Goal: Transaction & Acquisition: Purchase product/service

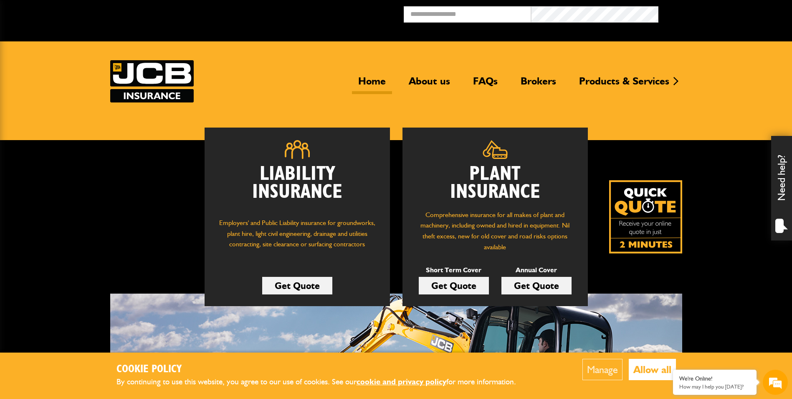
drag, startPoint x: 651, startPoint y: 369, endPoint x: 645, endPoint y: 366, distance: 6.6
click at [651, 369] on button "Allow all" at bounding box center [652, 368] width 47 height 21
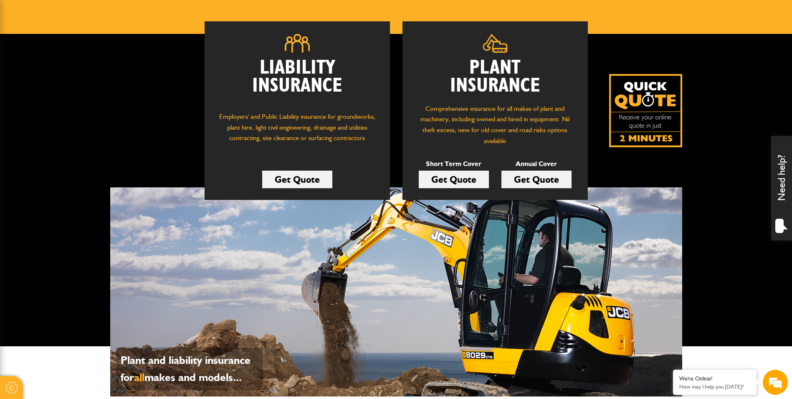
scroll to position [125, 0]
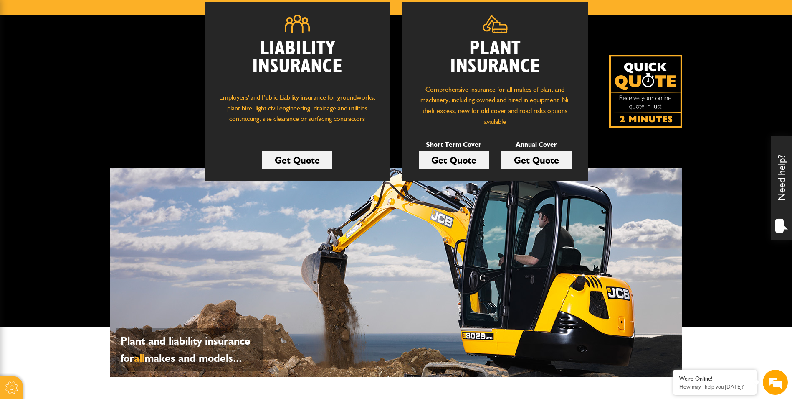
click at [522, 161] on link "Get Quote" at bounding box center [537, 160] width 70 height 18
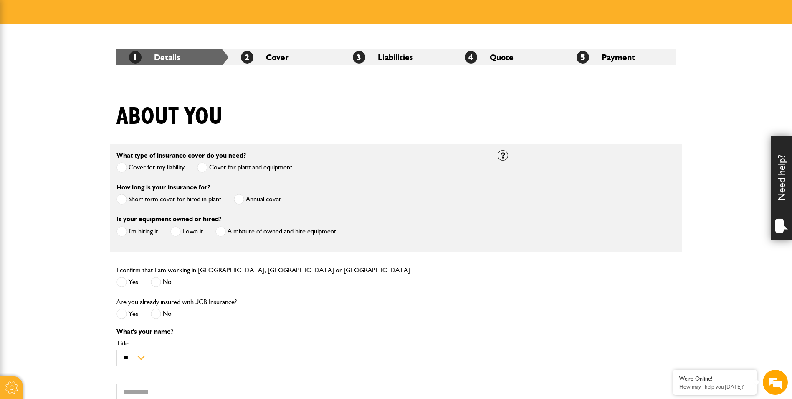
scroll to position [125, 0]
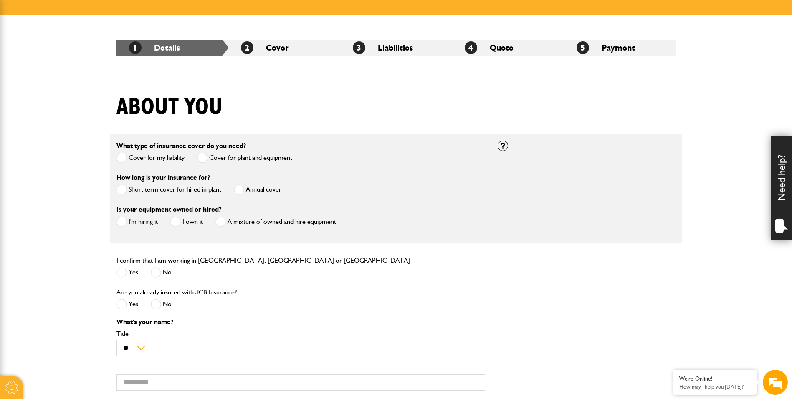
click at [278, 159] on label "Cover for plant and equipment" at bounding box center [244, 157] width 95 height 10
click at [301, 159] on div "What type of insurance cover do you need? Cover for my liability Cover for plan…" at bounding box center [300, 156] width 381 height 32
click at [238, 158] on label "Cover for plant and equipment" at bounding box center [244, 157] width 95 height 10
click at [311, 157] on div "What type of insurance cover do you need? Cover for my liability Cover for plan…" at bounding box center [300, 156] width 381 height 32
click at [333, 158] on div "What type of insurance cover do you need? Cover for my liability Cover for plan…" at bounding box center [300, 156] width 381 height 32
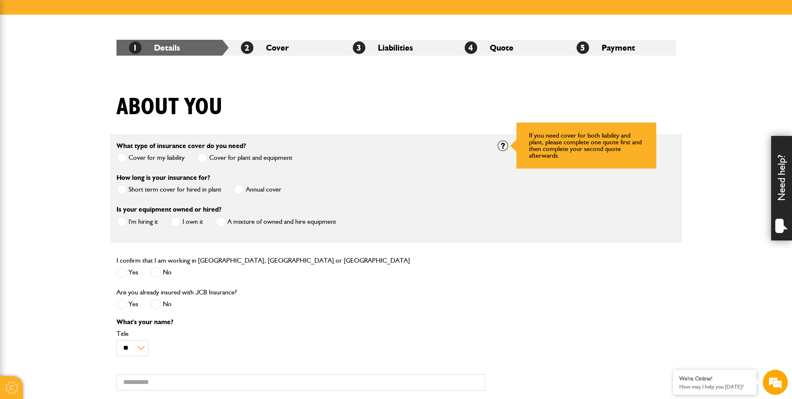
click at [508, 145] on div at bounding box center [503, 145] width 10 height 10
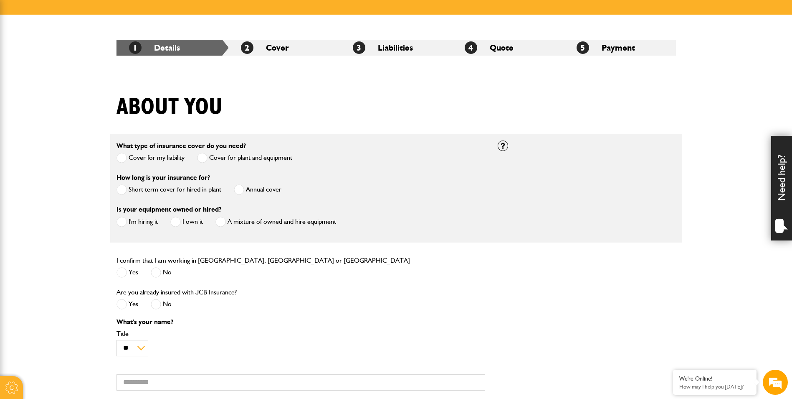
drag, startPoint x: 291, startPoint y: 150, endPoint x: 286, endPoint y: 157, distance: 8.8
click at [290, 154] on div "What type of insurance cover do you need? Cover for my liability Cover for plan…" at bounding box center [205, 152] width 176 height 25
drag, startPoint x: 286, startPoint y: 157, endPoint x: 279, endPoint y: 160, distance: 7.7
click at [279, 160] on label "Cover for plant and equipment" at bounding box center [244, 157] width 95 height 10
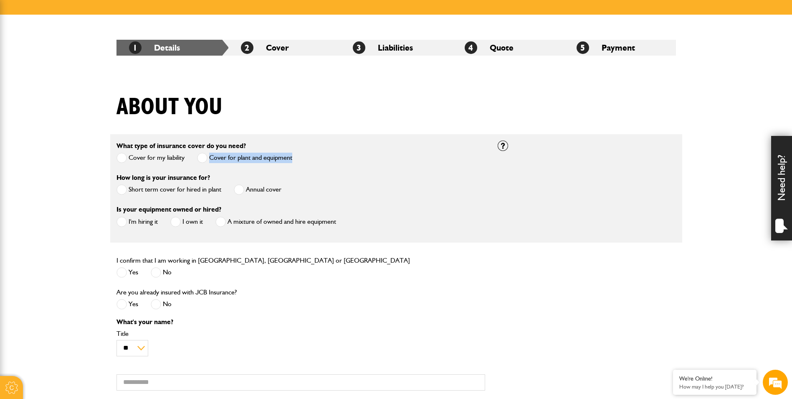
click at [167, 165] on div "Cover for my liability Cover for plant and equipment" at bounding box center [205, 159] width 176 height 14
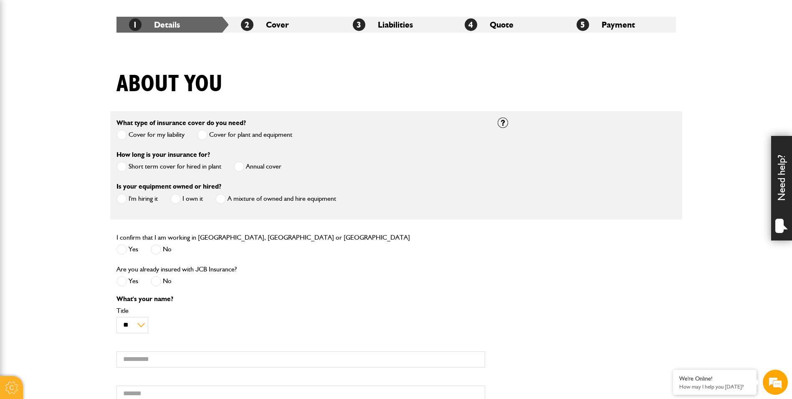
scroll to position [167, 0]
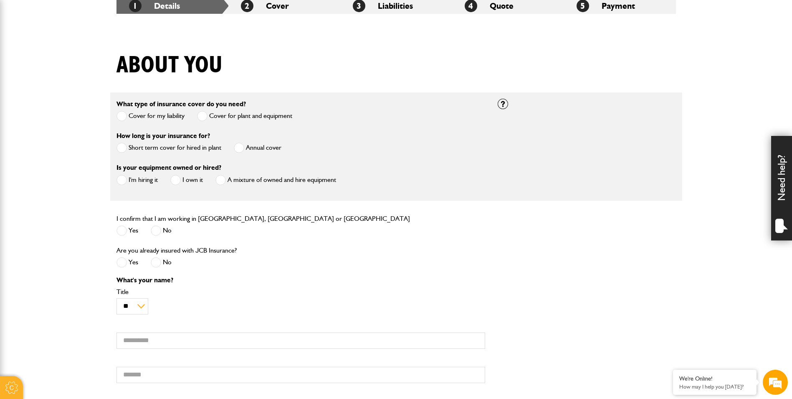
click at [228, 147] on div "Short term cover for hired in plant Annual cover" at bounding box center [199, 149] width 165 height 14
click at [233, 150] on div "Short term cover for hired in plant Annual cover" at bounding box center [199, 149] width 165 height 14
drag, startPoint x: 263, startPoint y: 152, endPoint x: 267, endPoint y: 151, distance: 4.3
click at [267, 151] on label "Annual cover" at bounding box center [258, 147] width 48 height 10
drag, startPoint x: 267, startPoint y: 151, endPoint x: 178, endPoint y: 161, distance: 89.5
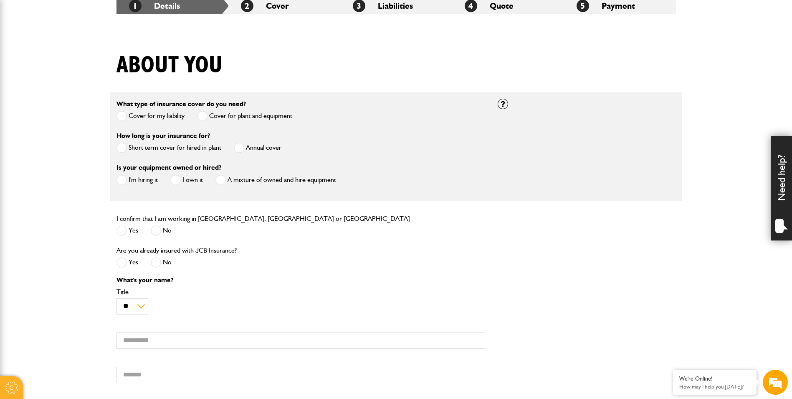
click at [178, 161] on div "How long is your insurance for? Short term cover for hired in plant Annual cover" at bounding box center [300, 146] width 381 height 32
click at [115, 159] on div "How long is your insurance for? Short term cover for hired in plant Annual cover" at bounding box center [300, 146] width 381 height 32
click at [292, 148] on div "How long is your insurance for? Short term cover for hired in plant Annual cover" at bounding box center [300, 146] width 381 height 32
click at [309, 150] on div "How long is your insurance for? Short term cover for hired in plant Annual cover" at bounding box center [300, 146] width 381 height 32
click at [268, 150] on label "Annual cover" at bounding box center [258, 147] width 48 height 10
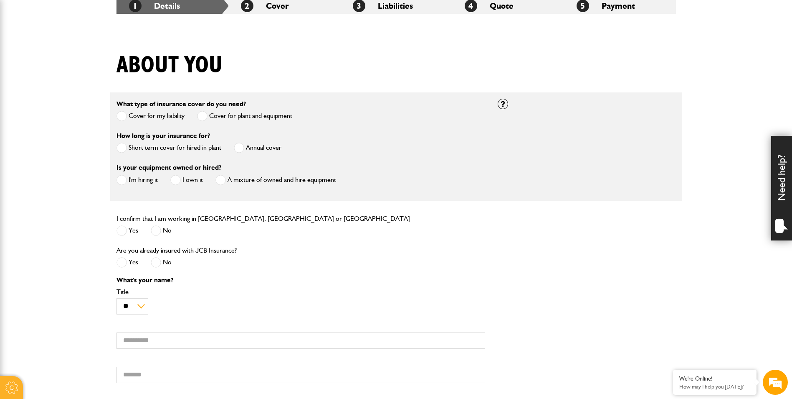
click at [172, 149] on label "Short term cover for hired in plant" at bounding box center [169, 147] width 105 height 10
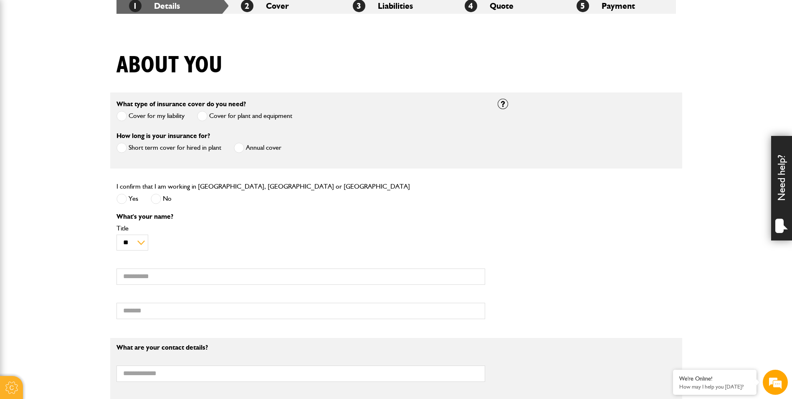
click at [146, 117] on label "Cover for my liability" at bounding box center [151, 116] width 68 height 10
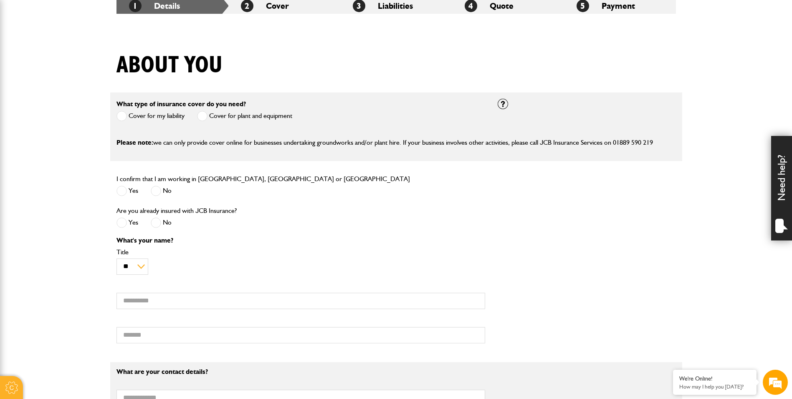
click at [229, 117] on label "Cover for plant and equipment" at bounding box center [244, 116] width 95 height 10
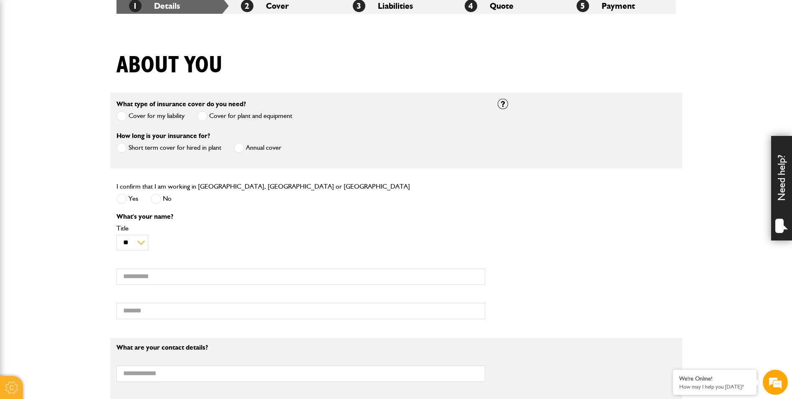
click at [154, 118] on label "Cover for my liability" at bounding box center [151, 116] width 68 height 10
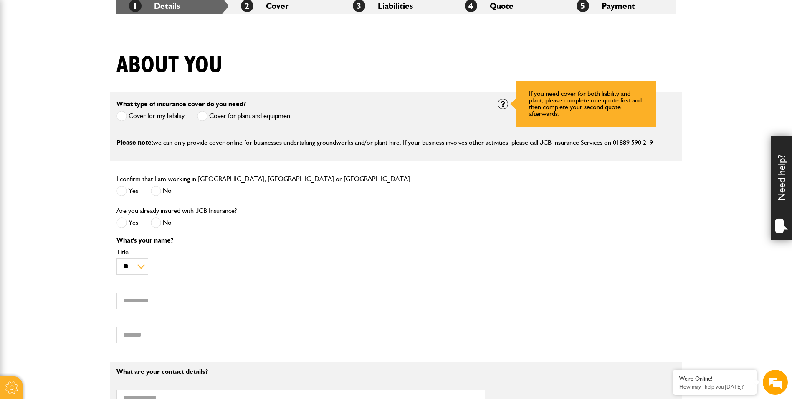
click at [502, 105] on div at bounding box center [503, 104] width 10 height 10
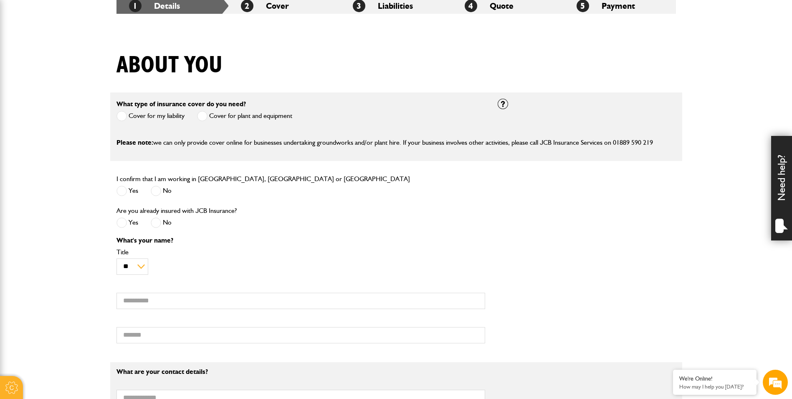
click at [294, 116] on div "What type of insurance cover do you need? Cover for my liability Cover for plan…" at bounding box center [300, 115] width 381 height 32
click at [320, 115] on div "What type of insurance cover do you need? Cover for my liability Cover for plan…" at bounding box center [300, 115] width 381 height 32
click at [309, 118] on div "What type of insurance cover do you need? Cover for my liability Cover for plan…" at bounding box center [300, 115] width 381 height 32
drag, startPoint x: 316, startPoint y: 119, endPoint x: 281, endPoint y: 121, distance: 35.1
click at [317, 119] on div "What type of insurance cover do you need? Cover for my liability Cover for plan…" at bounding box center [300, 115] width 381 height 32
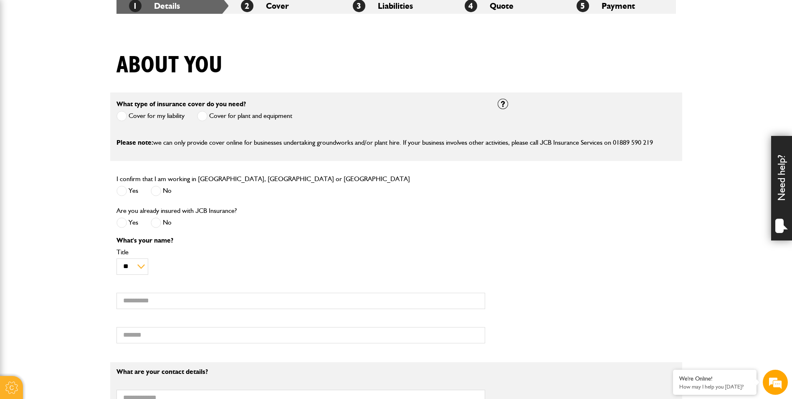
click at [261, 121] on label "Cover for plant and equipment" at bounding box center [244, 116] width 95 height 10
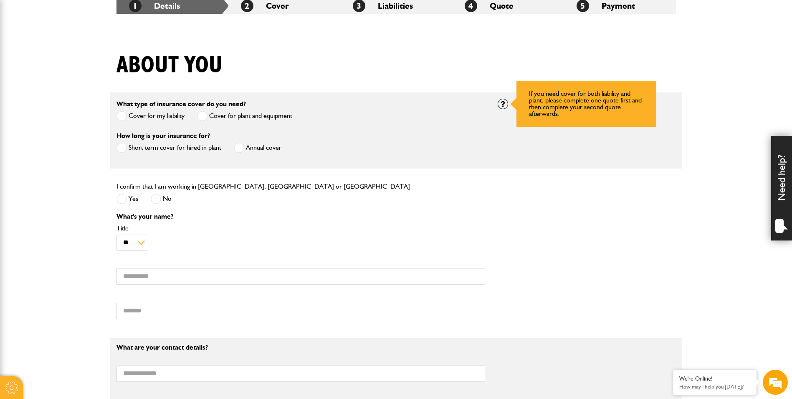
click at [499, 105] on div at bounding box center [503, 104] width 10 height 10
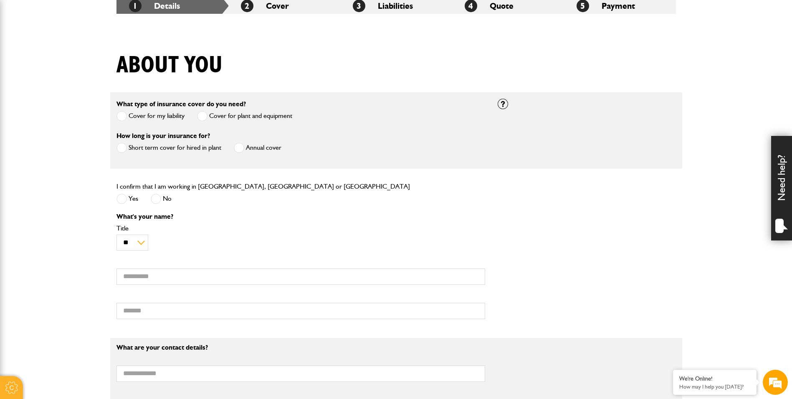
click at [290, 142] on div "How long is your insurance for? Short term cover for hired in plant Annual cover" at bounding box center [300, 146] width 381 height 32
click at [277, 148] on label "Annual cover" at bounding box center [258, 147] width 48 height 10
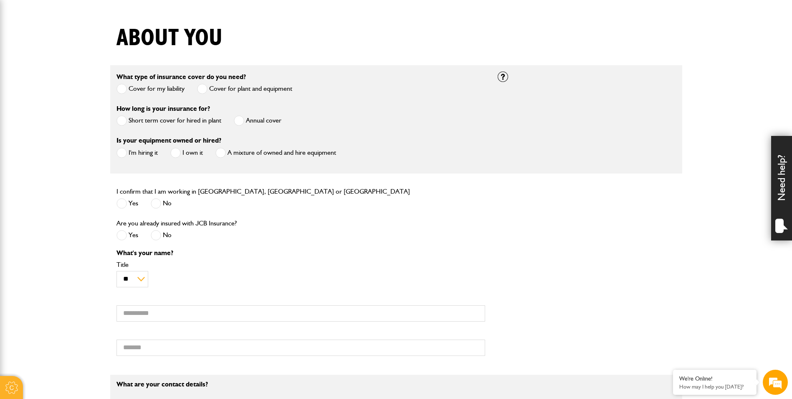
scroll to position [209, 0]
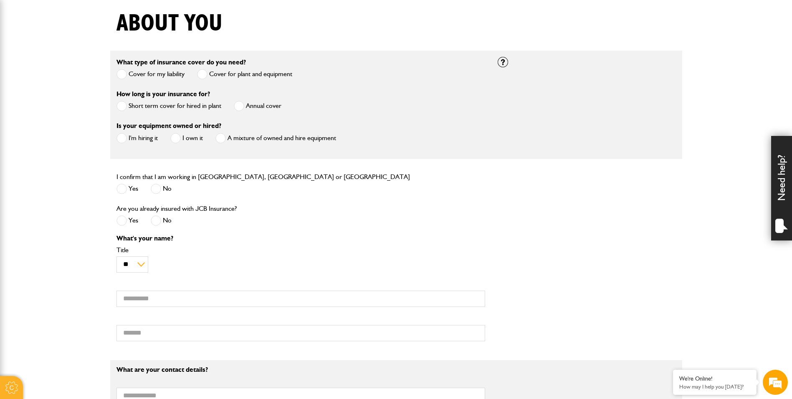
click at [148, 140] on label "I'm hiring it" at bounding box center [137, 138] width 41 height 10
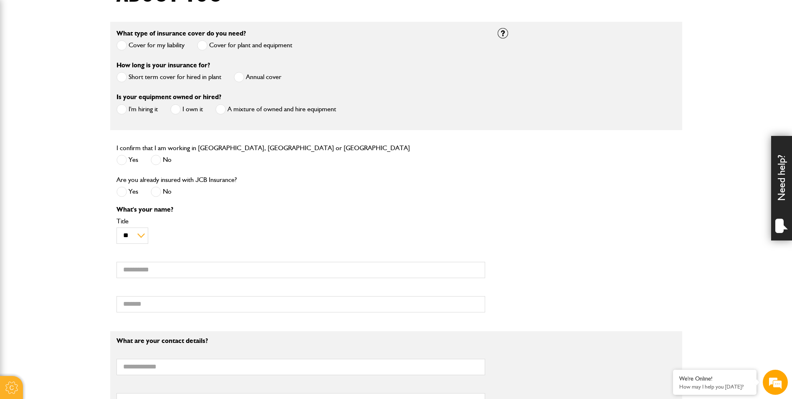
scroll to position [251, 0]
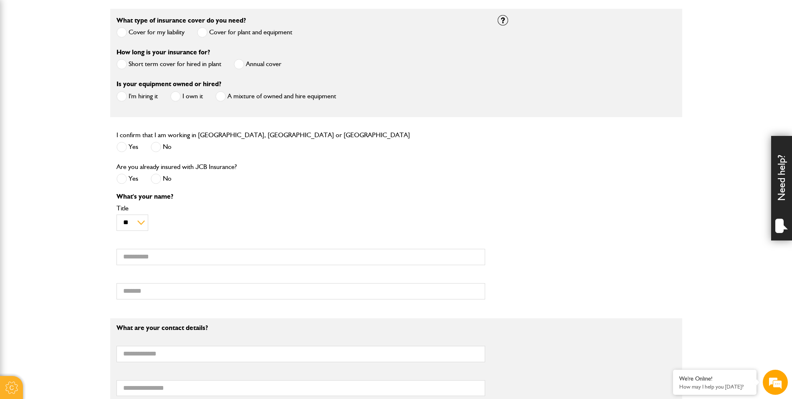
click at [125, 147] on span at bounding box center [122, 147] width 10 height 10
click at [172, 179] on div "Yes No" at bounding box center [180, 180] width 127 height 14
click at [182, 180] on div "Yes No" at bounding box center [180, 180] width 127 height 14
click at [158, 182] on span at bounding box center [156, 178] width 10 height 10
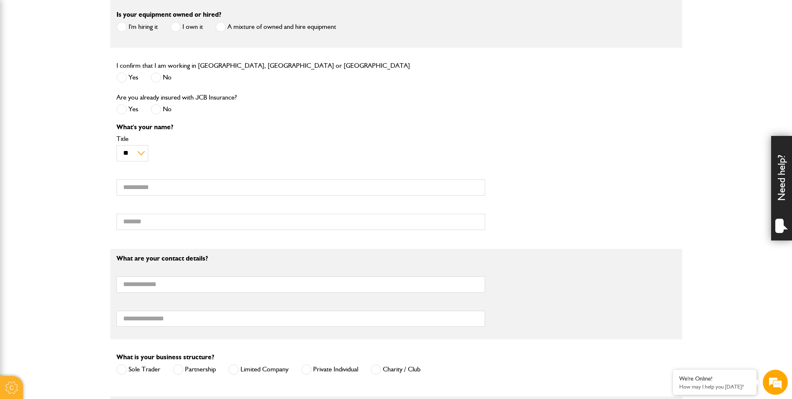
scroll to position [334, 0]
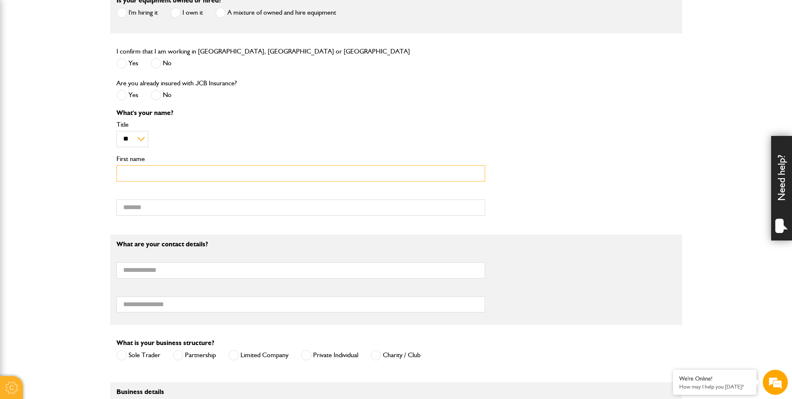
click at [142, 172] on input "First name" at bounding box center [301, 173] width 369 height 16
type input "*****"
type input "**********"
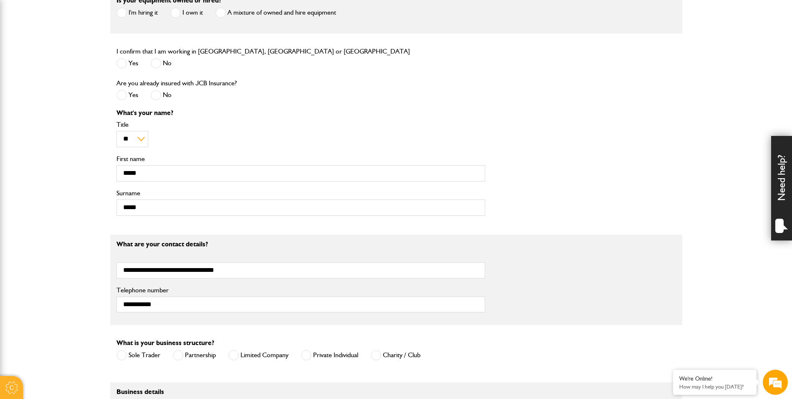
type input "**********"
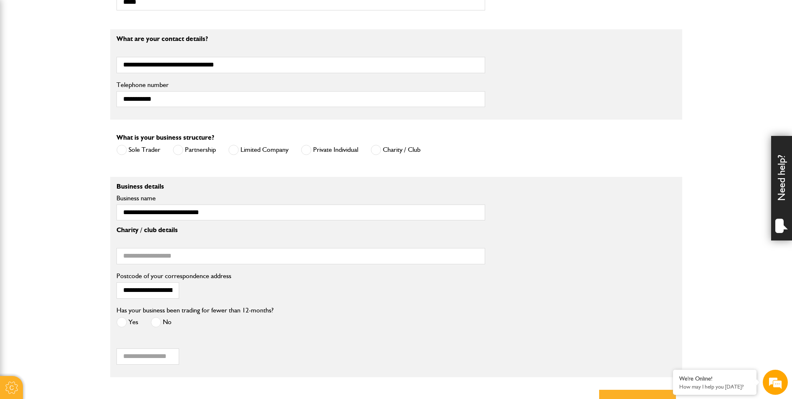
scroll to position [543, 0]
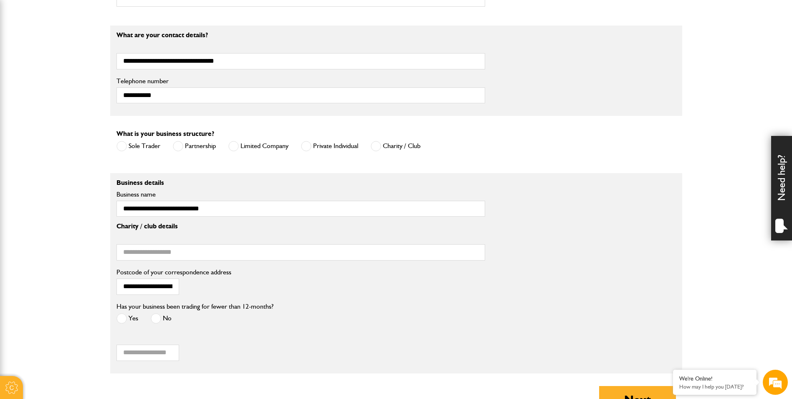
click at [265, 146] on label "Limited Company" at bounding box center [259, 146] width 60 height 10
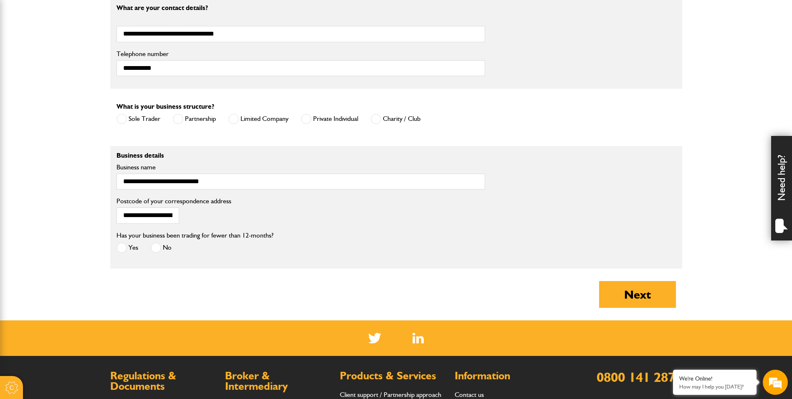
scroll to position [585, 0]
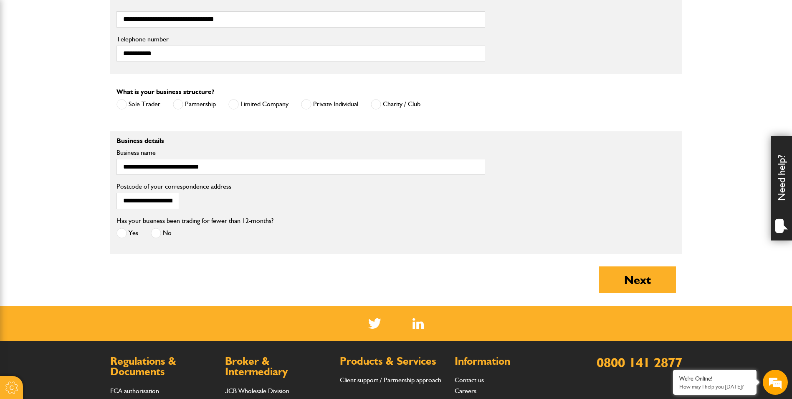
click at [127, 234] on span at bounding box center [122, 233] width 10 height 10
click at [632, 271] on button "Next" at bounding box center [637, 279] width 77 height 27
type input "*******"
type input "**********"
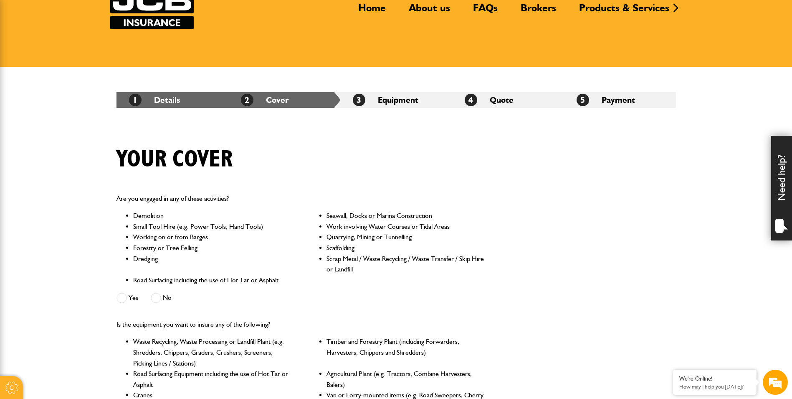
scroll to position [84, 0]
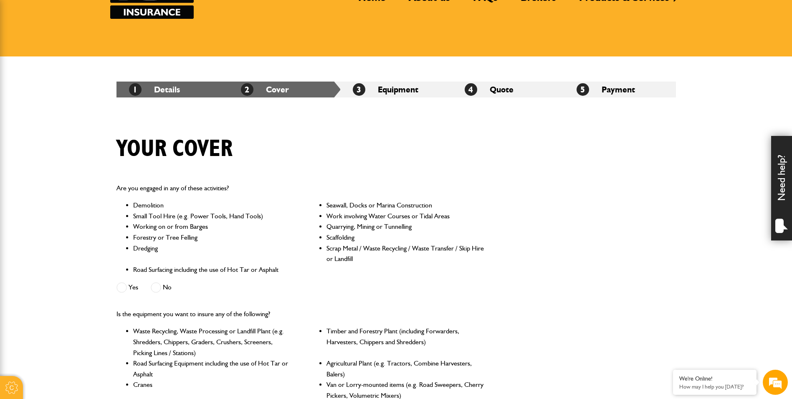
click at [127, 284] on label "Yes" at bounding box center [128, 287] width 22 height 10
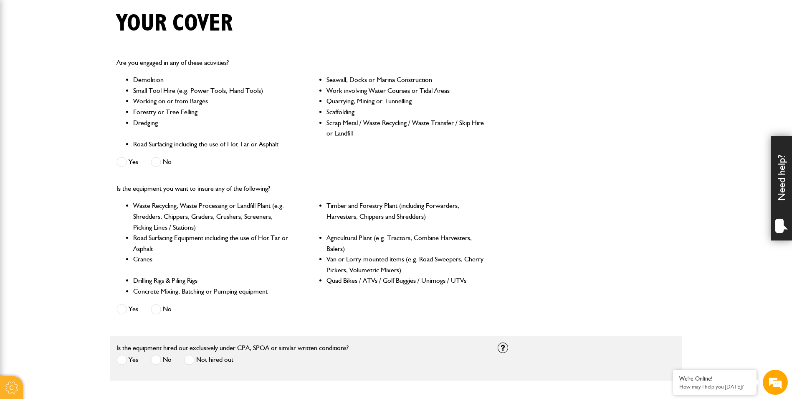
scroll to position [251, 0]
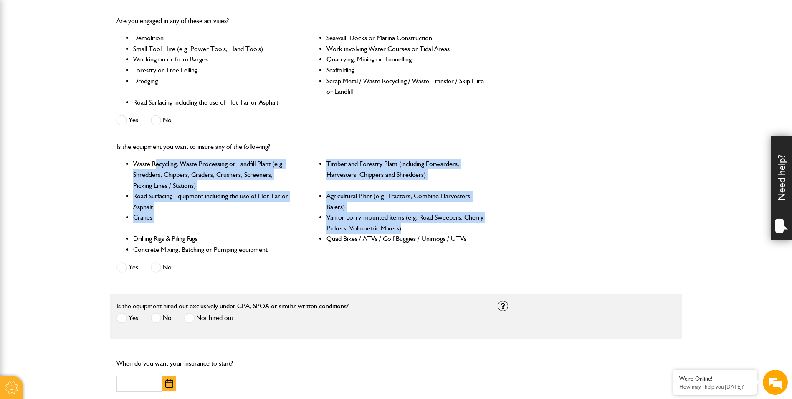
drag, startPoint x: 157, startPoint y: 163, endPoint x: 464, endPoint y: 229, distance: 313.6
click at [464, 229] on ul "Waste Recycling, Waste Processing or Landfill Plant (e.g. Shredders, Chippers, …" at bounding box center [301, 206] width 369 height 96
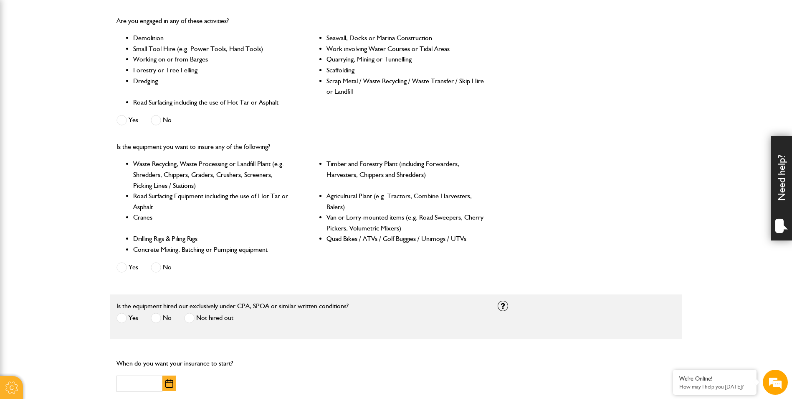
click at [178, 268] on div "Yes No" at bounding box center [180, 269] width 127 height 14
click at [177, 270] on div "Yes No" at bounding box center [180, 269] width 127 height 14
click at [170, 269] on label "No" at bounding box center [161, 267] width 21 height 10
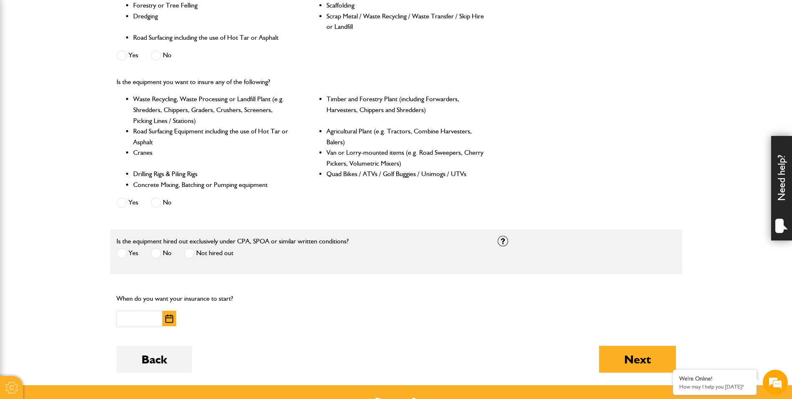
scroll to position [334, 0]
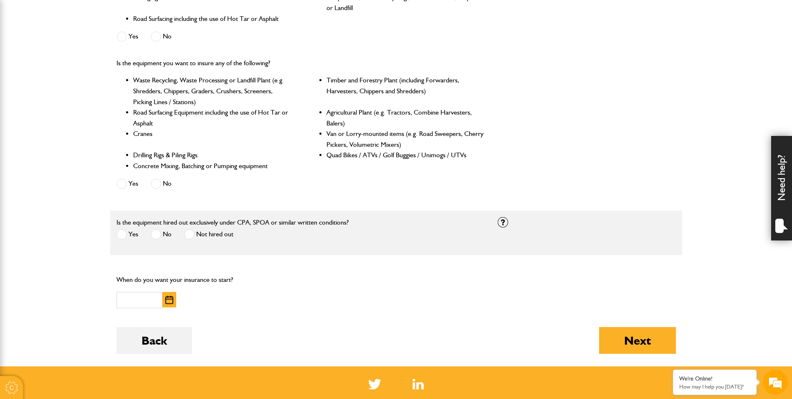
click at [191, 237] on span at bounding box center [189, 234] width 10 height 10
click at [169, 302] on img "button" at bounding box center [169, 299] width 8 height 8
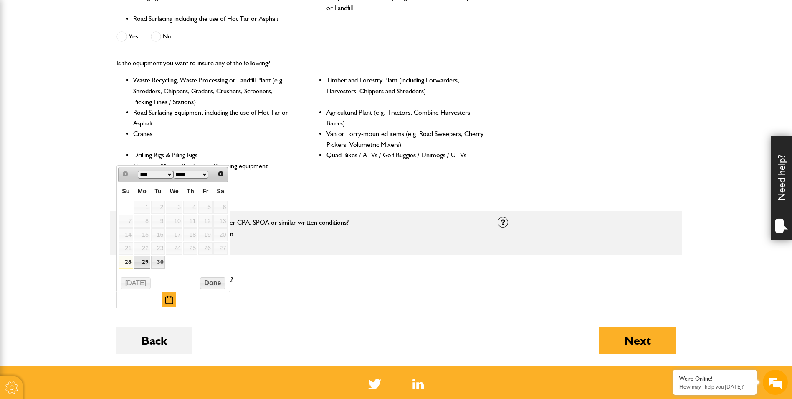
click at [142, 261] on link "29" at bounding box center [142, 261] width 16 height 13
type input "**********"
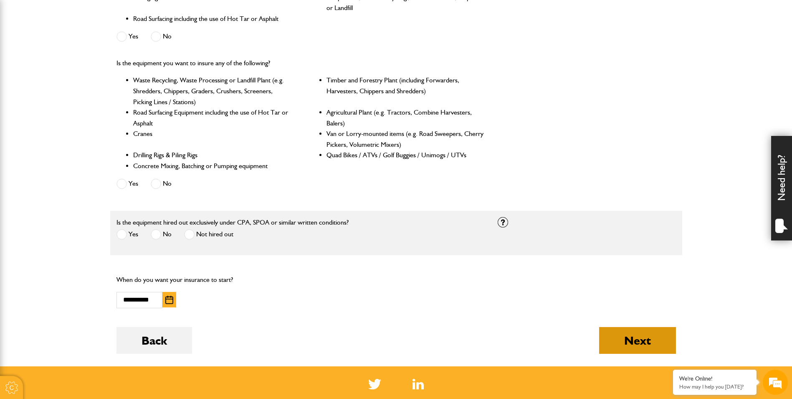
click at [623, 346] on button "Next" at bounding box center [637, 340] width 77 height 27
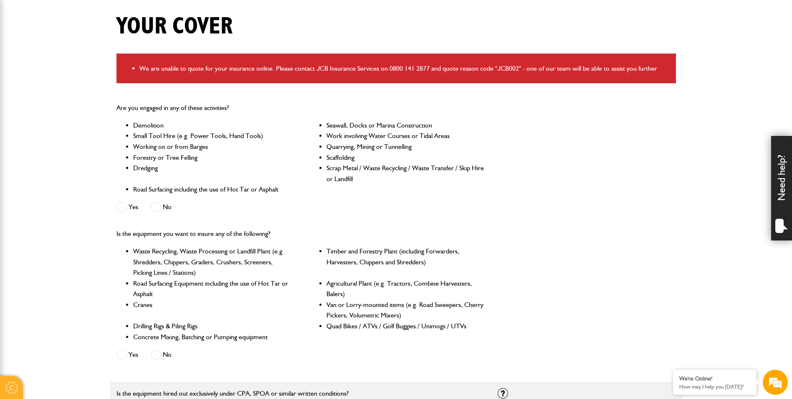
scroll to position [209, 0]
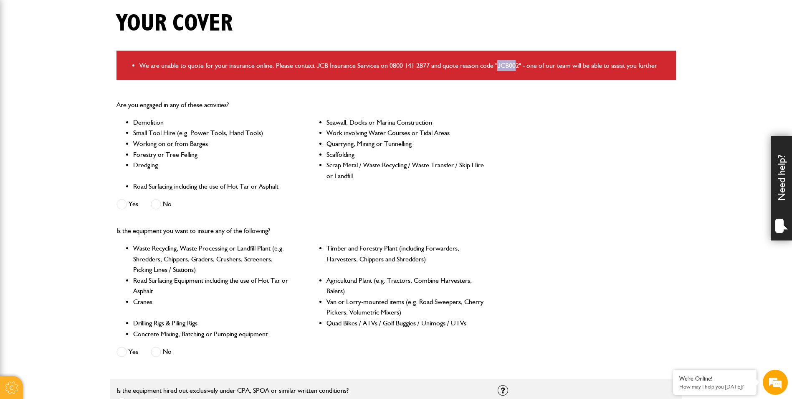
drag, startPoint x: 497, startPoint y: 63, endPoint x: 517, endPoint y: 66, distance: 20.2
click at [517, 66] on li "We are unable to quote for your insurance online. Please contact JCB Insurance …" at bounding box center [405, 65] width 531 height 11
click at [502, 66] on li "We are unable to quote for your insurance online. Please contact JCB Insurance …" at bounding box center [405, 65] width 531 height 11
drag, startPoint x: 519, startPoint y: 63, endPoint x: 497, endPoint y: 61, distance: 22.2
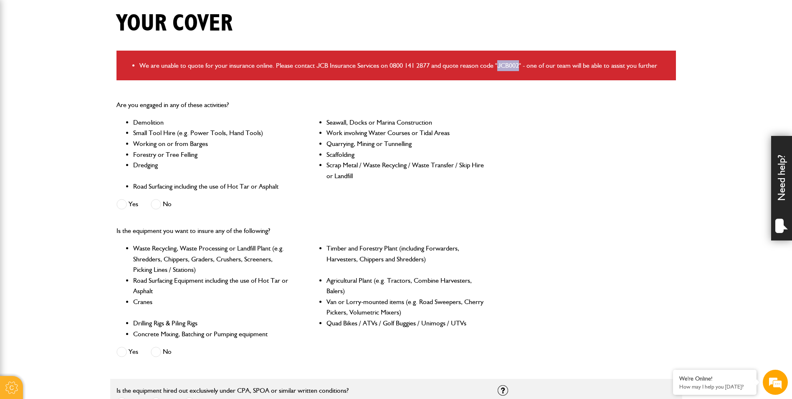
click at [497, 61] on li "We are unable to quote for your insurance online. Please contact JCB Insurance …" at bounding box center [405, 65] width 531 height 11
copy li "JCB002"
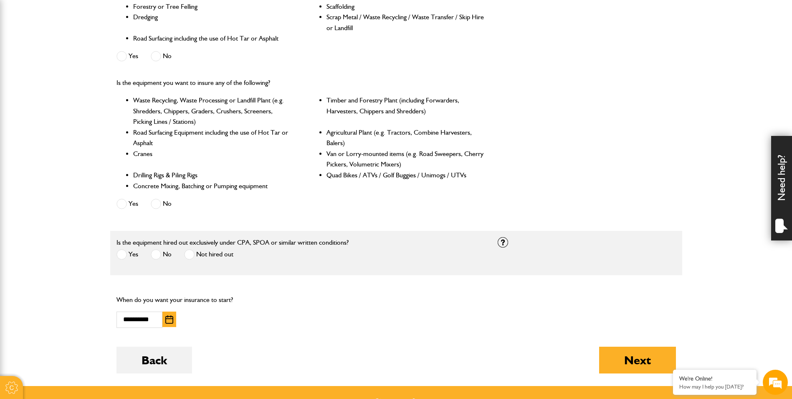
scroll to position [501, 0]
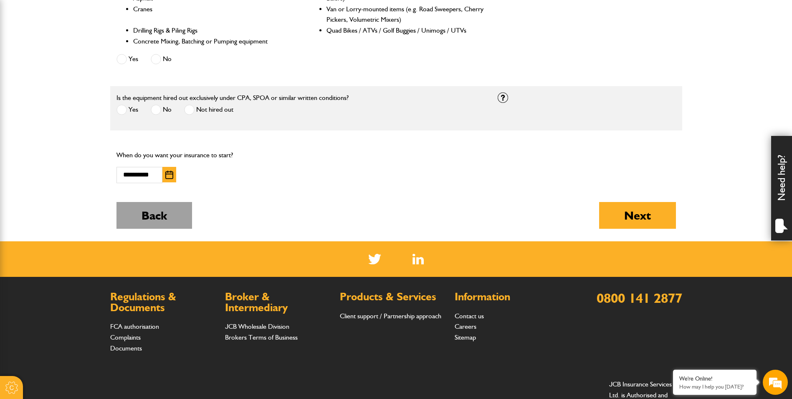
click at [140, 218] on button "Back" at bounding box center [155, 215] width 76 height 27
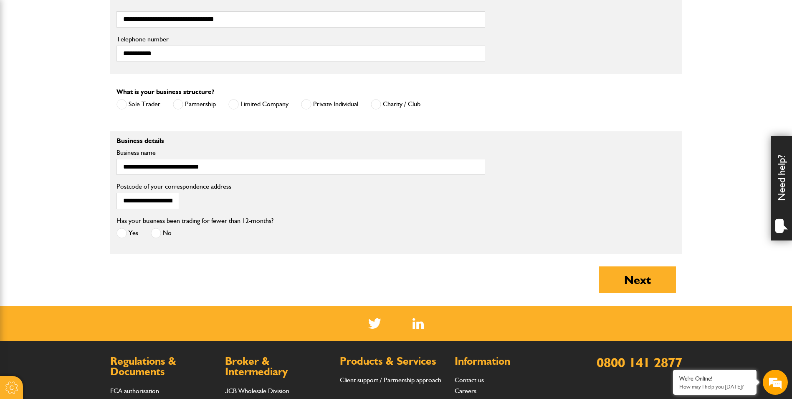
click at [171, 232] on label "No" at bounding box center [161, 233] width 21 height 10
click at [673, 285] on button "Next" at bounding box center [637, 279] width 77 height 27
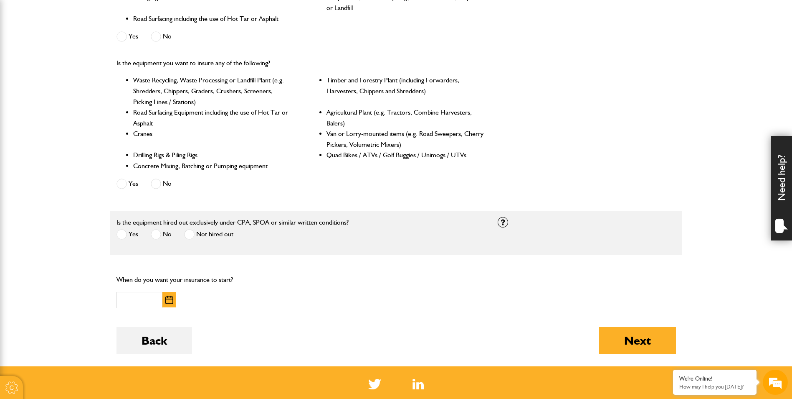
scroll to position [292, 0]
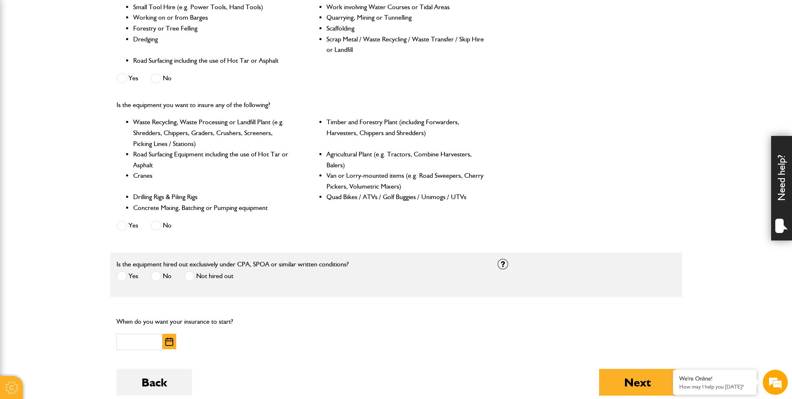
click at [178, 228] on div "Yes No" at bounding box center [180, 227] width 127 height 14
click at [175, 225] on div "Yes No" at bounding box center [180, 227] width 127 height 14
click at [171, 226] on label "No" at bounding box center [161, 225] width 21 height 10
click at [201, 274] on label "Not hired out" at bounding box center [208, 276] width 49 height 10
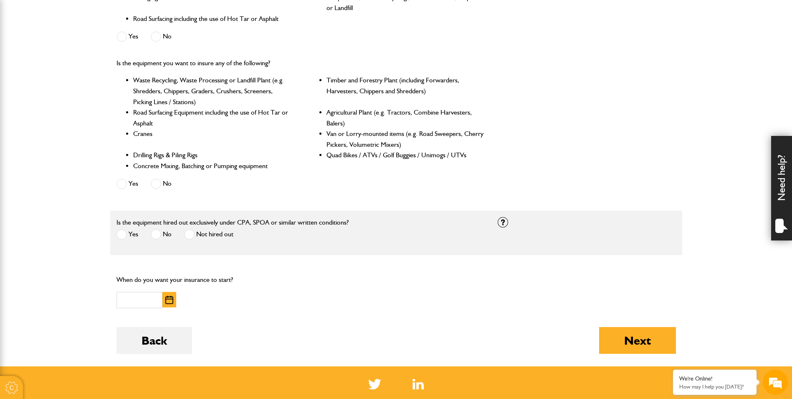
click at [165, 303] on img "button" at bounding box center [169, 299] width 8 height 8
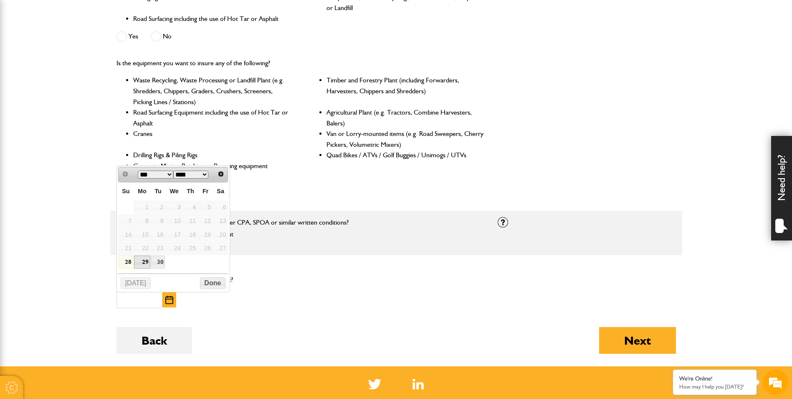
click at [142, 264] on link "29" at bounding box center [142, 261] width 16 height 13
type input "**********"
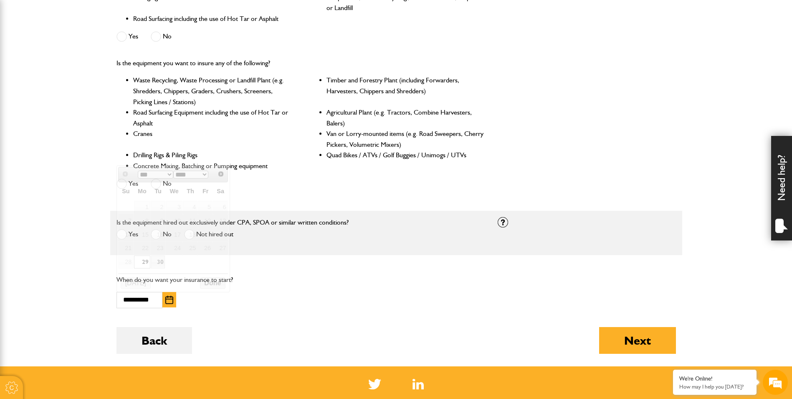
scroll to position [0, 0]
click at [615, 339] on button "Next" at bounding box center [637, 340] width 77 height 27
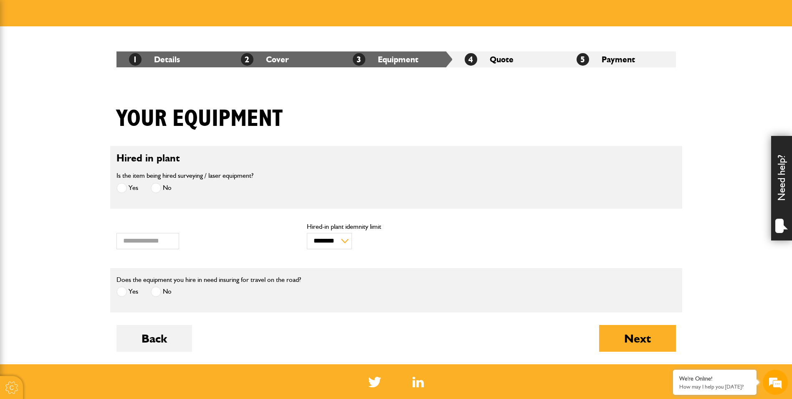
scroll to position [125, 0]
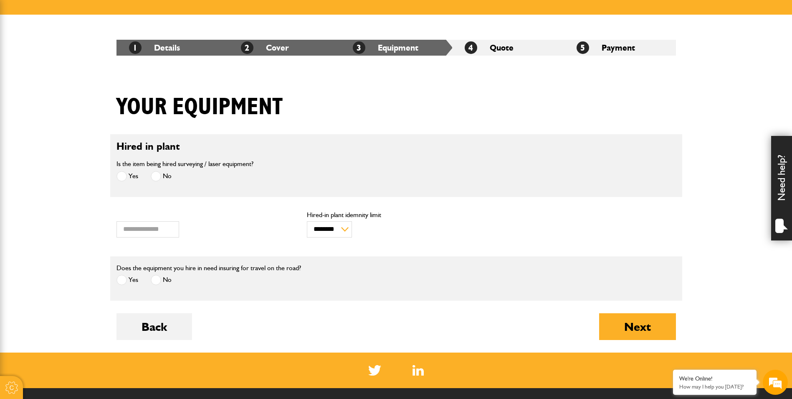
click at [129, 177] on label "Yes" at bounding box center [128, 176] width 22 height 10
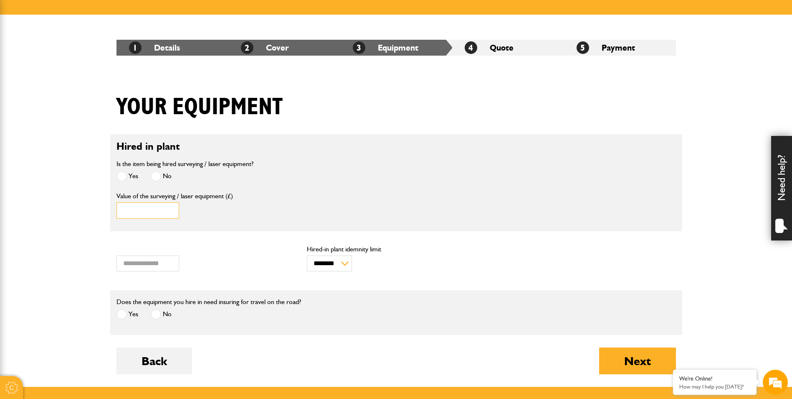
click at [148, 213] on input "Value of the surveying / laser equipment (£)" at bounding box center [148, 210] width 63 height 16
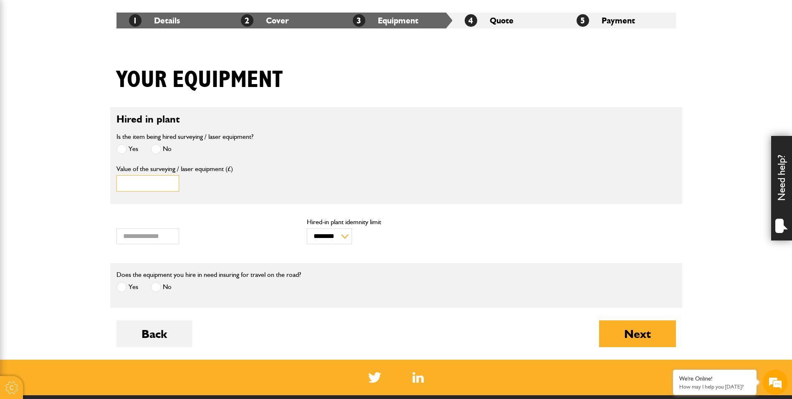
scroll to position [167, 0]
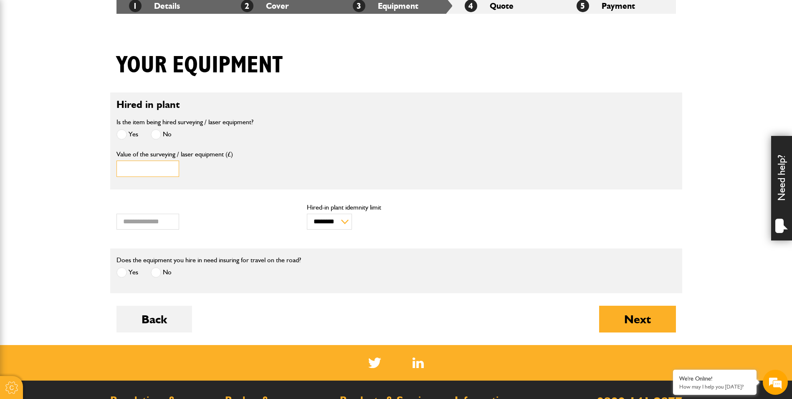
type input "****"
click at [325, 224] on select "******** ********" at bounding box center [329, 221] width 45 height 16
click at [70, 224] on body "Cookie Options You can control which cookies we use with the form below. Please…" at bounding box center [396, 207] width 792 height 749
click at [164, 224] on input "***" at bounding box center [148, 221] width 63 height 16
type input "*"
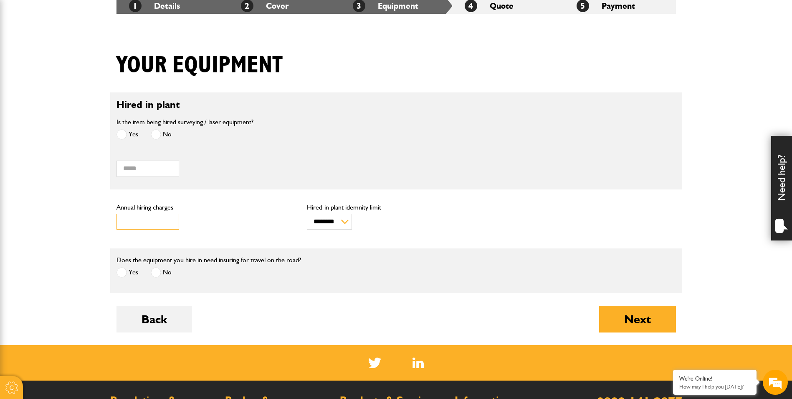
type input "****"
click at [51, 219] on body "Cookie Options You can control which cookies we use with the form below. Please…" at bounding box center [396, 207] width 792 height 749
click at [636, 322] on button "Next" at bounding box center [637, 318] width 77 height 27
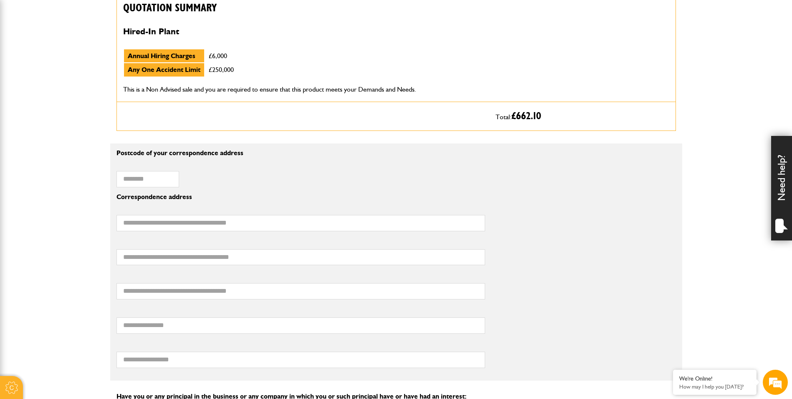
scroll to position [460, 0]
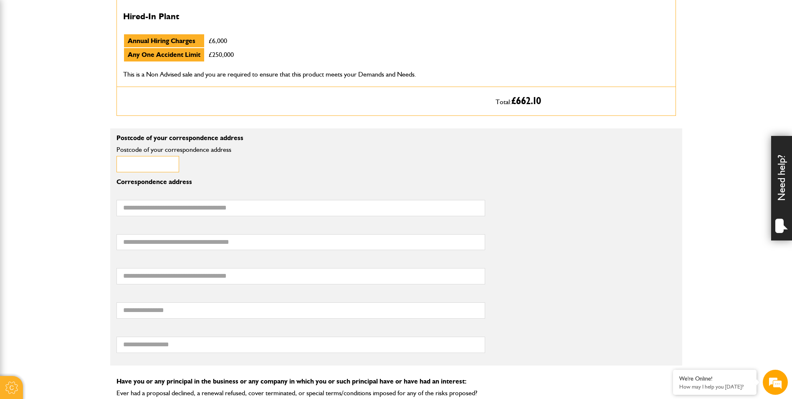
click at [159, 164] on input "Postcode of your correspondence address" at bounding box center [148, 164] width 63 height 16
type input "********"
click at [171, 204] on input "first line of your correspondence address" at bounding box center [301, 208] width 369 height 16
type input "**********"
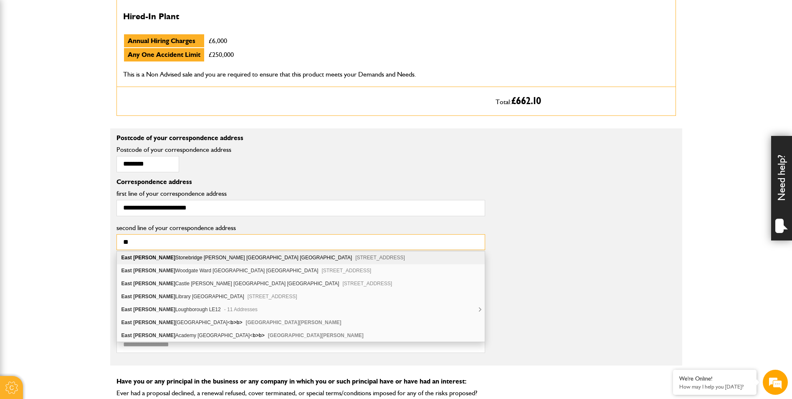
type input "*"
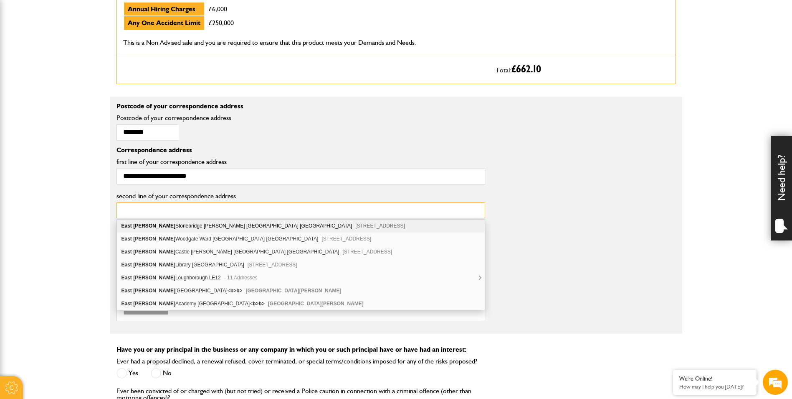
scroll to position [627, 0]
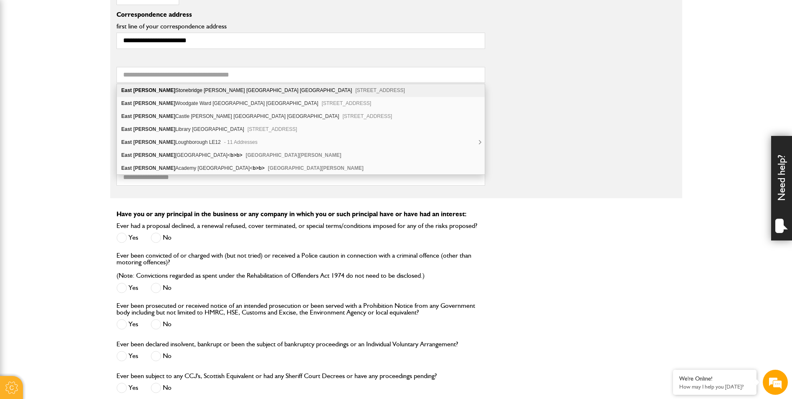
click at [54, 160] on body "Cookie Options You can control which cookies we use with the form below. Please…" at bounding box center [396, 106] width 792 height 1466
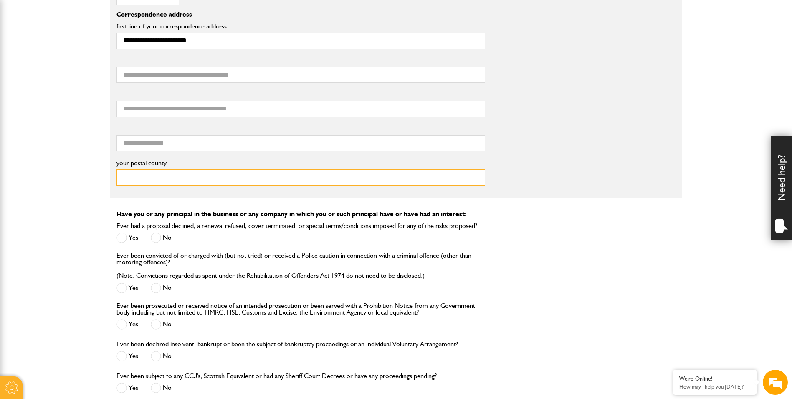
click at [190, 178] on input "your postal county" at bounding box center [301, 177] width 369 height 16
type input "**********"
click at [165, 145] on input "your postal town" at bounding box center [301, 143] width 369 height 16
type input "**********"
click at [91, 100] on body "Cookie Options You can control which cookies we use with the form below. Please…" at bounding box center [396, 106] width 792 height 1466
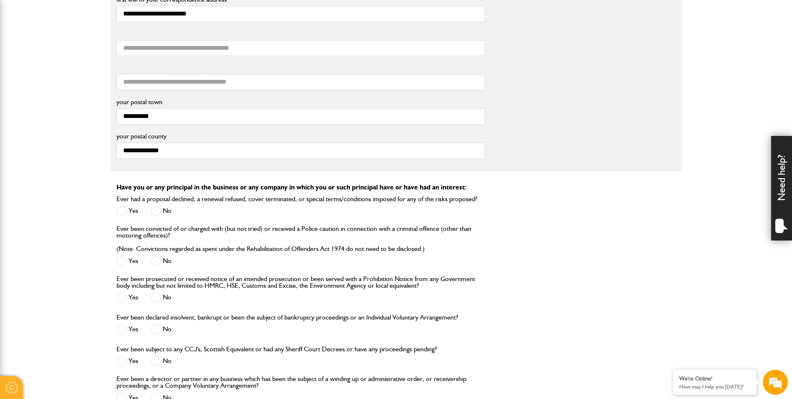
scroll to position [668, 0]
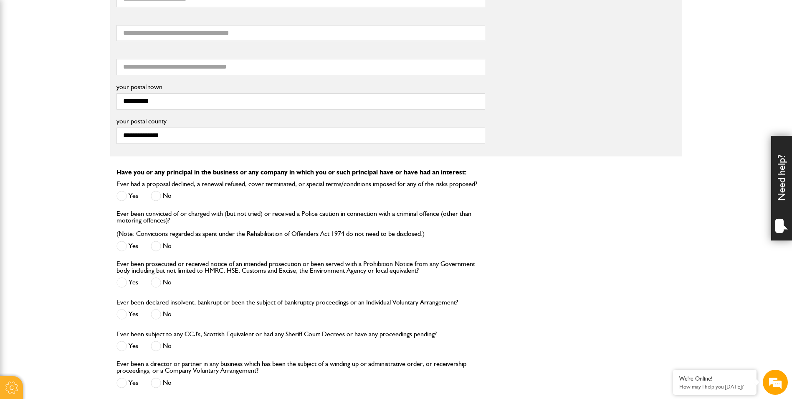
click at [168, 194] on label "No" at bounding box center [161, 195] width 21 height 10
click at [166, 245] on label "No" at bounding box center [161, 246] width 21 height 10
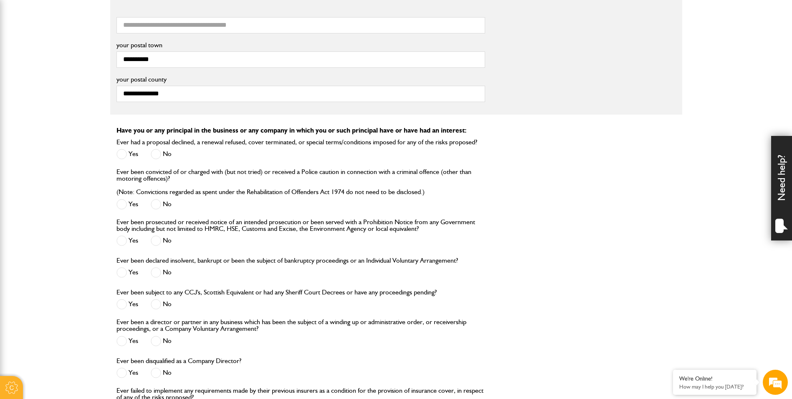
click at [166, 245] on label "No" at bounding box center [161, 240] width 21 height 10
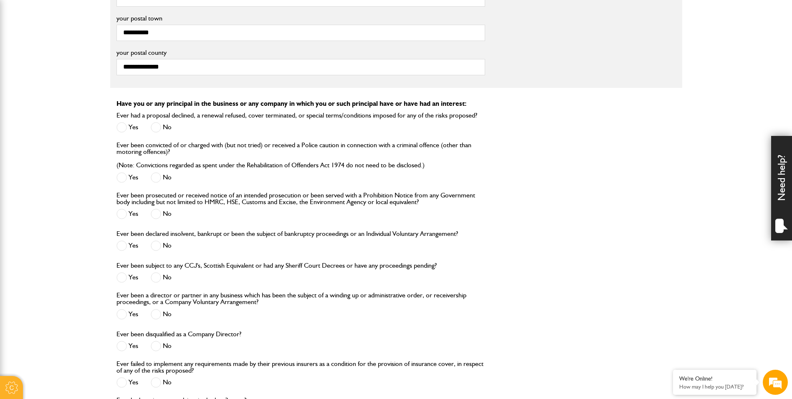
scroll to position [752, 0]
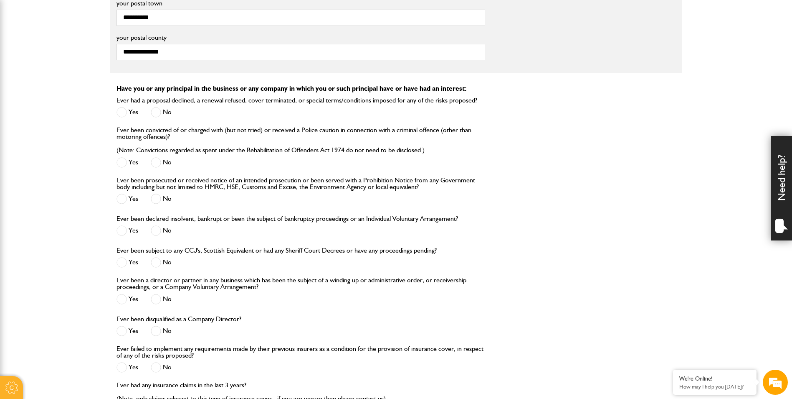
click at [158, 230] on span at bounding box center [156, 230] width 10 height 10
click at [162, 260] on label "No" at bounding box center [161, 262] width 21 height 10
click at [160, 297] on span at bounding box center [156, 299] width 10 height 10
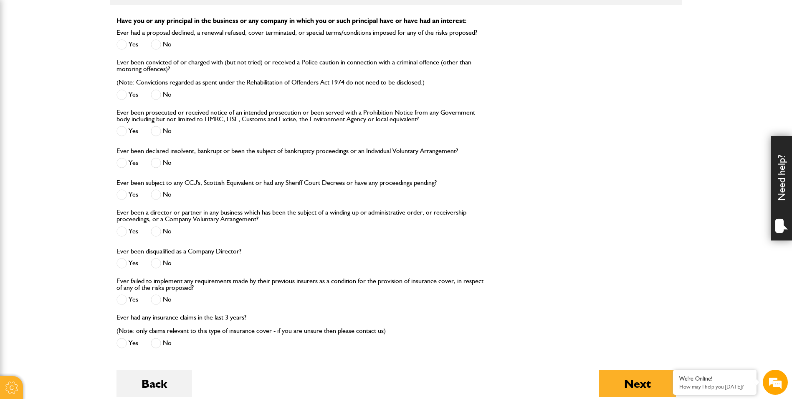
scroll to position [836, 0]
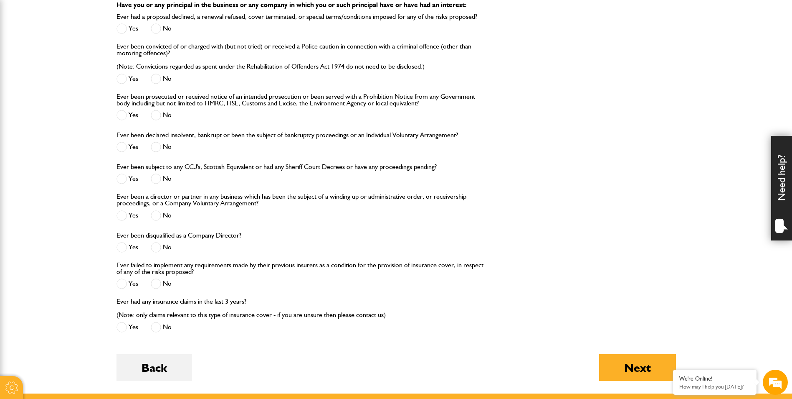
click at [157, 247] on span at bounding box center [156, 247] width 10 height 10
click at [135, 248] on label "Yes" at bounding box center [128, 247] width 22 height 10
click at [167, 248] on label "No" at bounding box center [161, 247] width 21 height 10
click at [163, 287] on label "No" at bounding box center [161, 283] width 21 height 10
click at [164, 326] on label "No" at bounding box center [161, 327] width 21 height 10
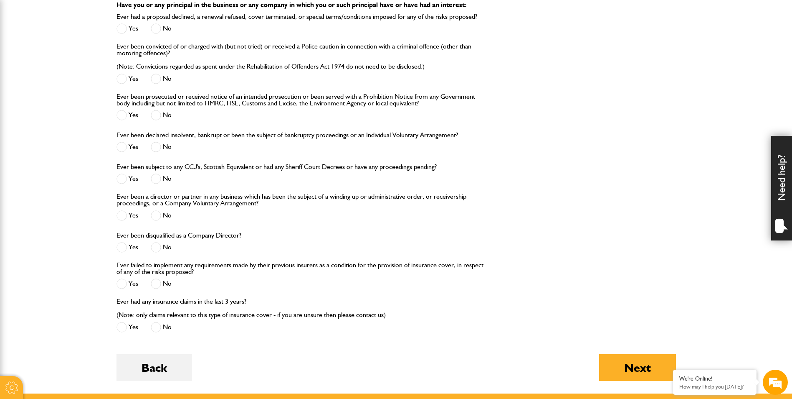
click at [129, 249] on label "Yes" at bounding box center [128, 247] width 22 height 10
click at [620, 370] on button "Next" at bounding box center [637, 367] width 77 height 27
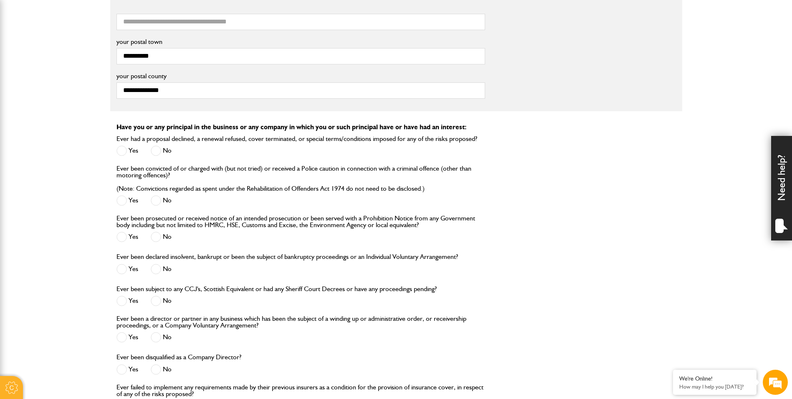
scroll to position [836, 0]
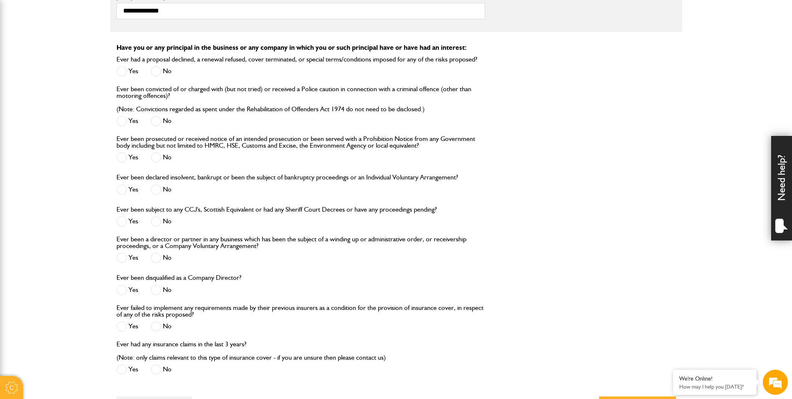
click at [163, 292] on label "No" at bounding box center [161, 289] width 21 height 10
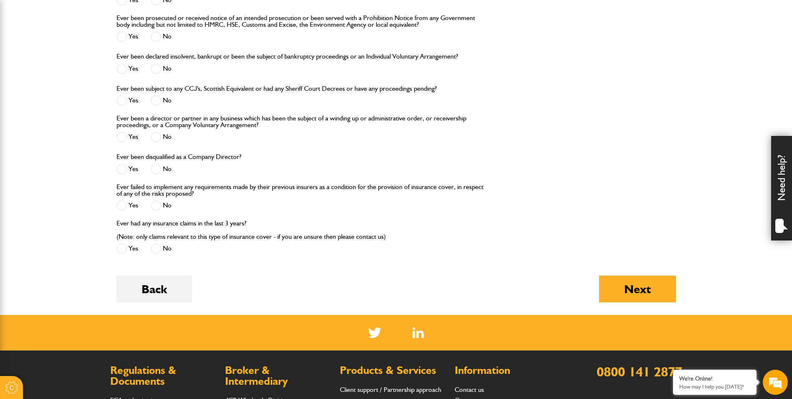
scroll to position [961, 0]
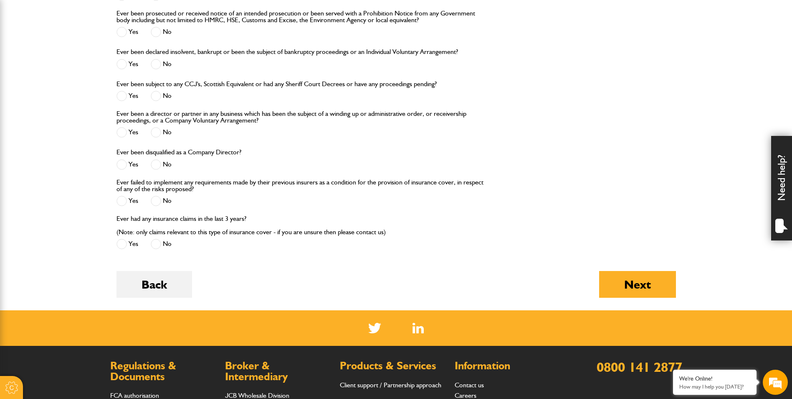
click at [645, 285] on button "Next" at bounding box center [637, 284] width 77 height 27
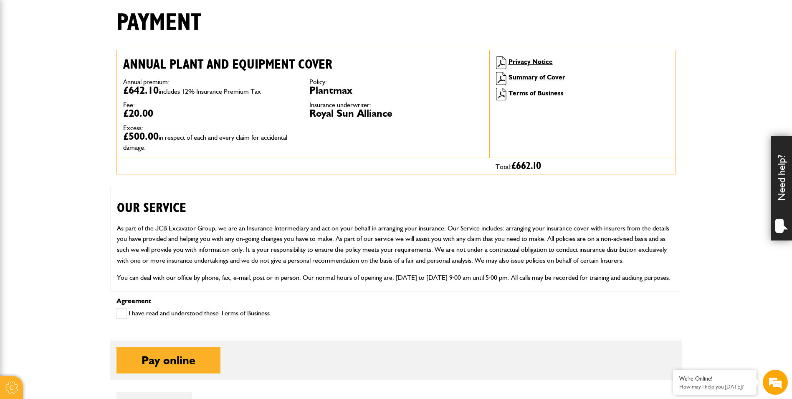
scroll to position [251, 0]
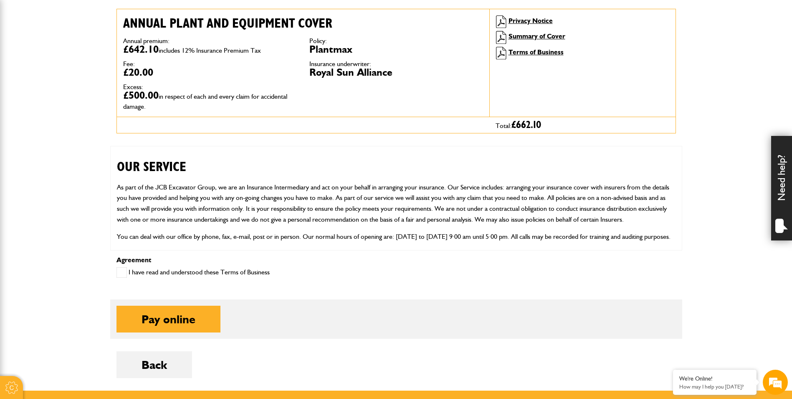
click at [123, 269] on span at bounding box center [122, 272] width 10 height 10
click at [163, 314] on button "Pay online" at bounding box center [169, 318] width 104 height 27
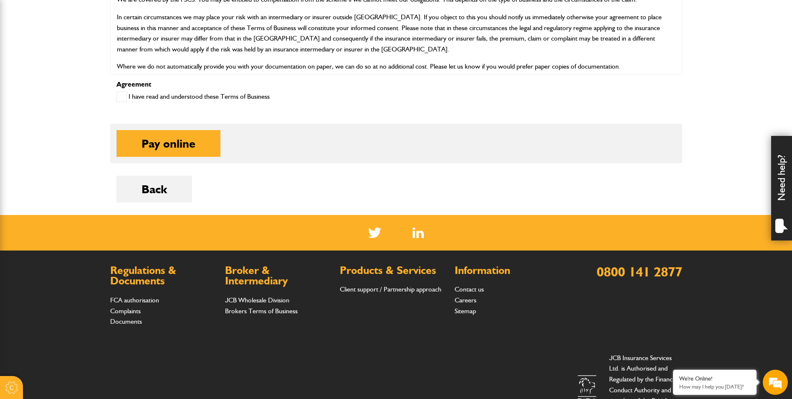
scroll to position [460, 0]
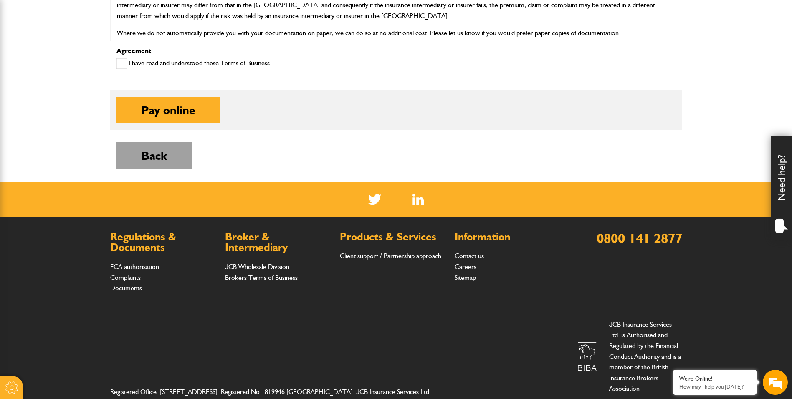
click at [163, 164] on button "Back" at bounding box center [155, 155] width 76 height 27
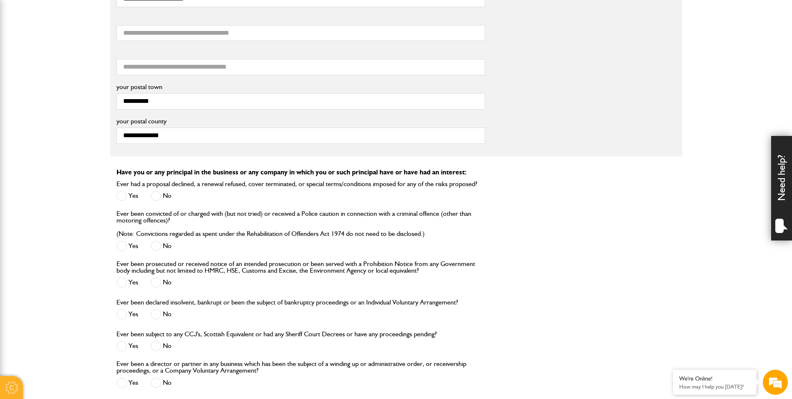
scroll to position [919, 0]
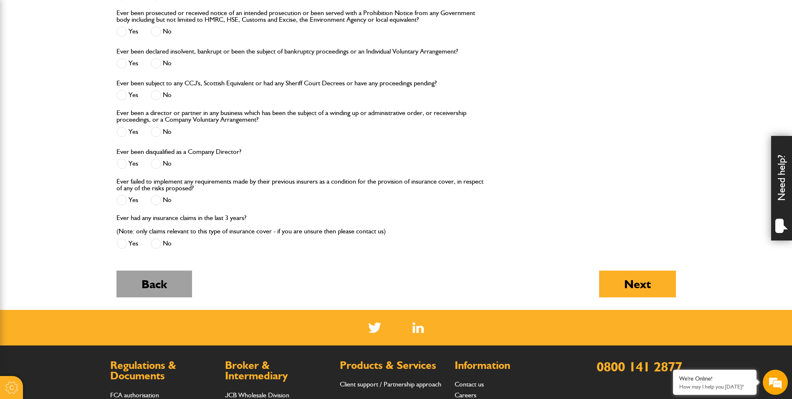
click at [161, 279] on button "Back" at bounding box center [155, 283] width 76 height 27
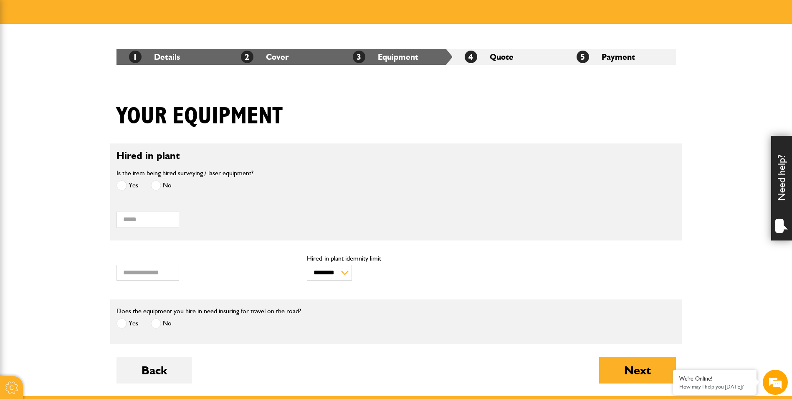
scroll to position [251, 0]
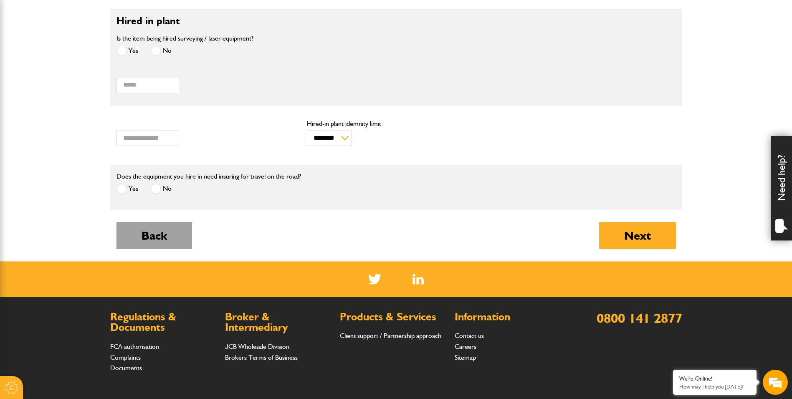
click at [167, 228] on button "Back" at bounding box center [155, 235] width 76 height 27
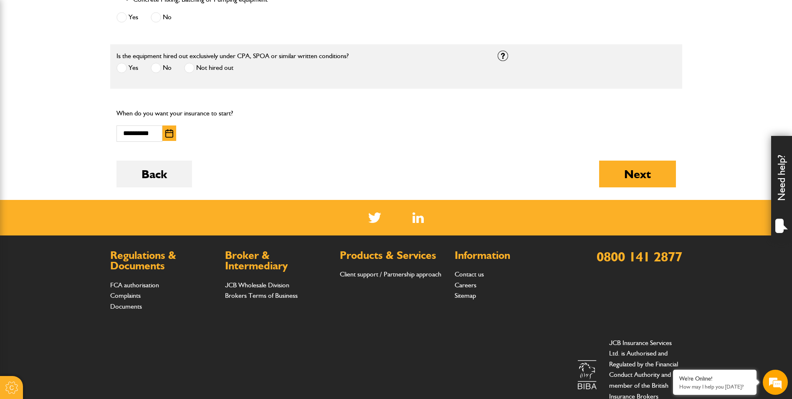
scroll to position [501, 0]
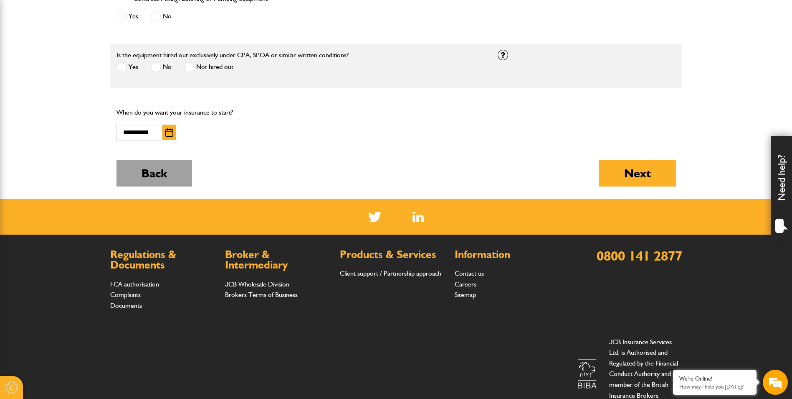
click at [169, 175] on button "Back" at bounding box center [155, 173] width 76 height 27
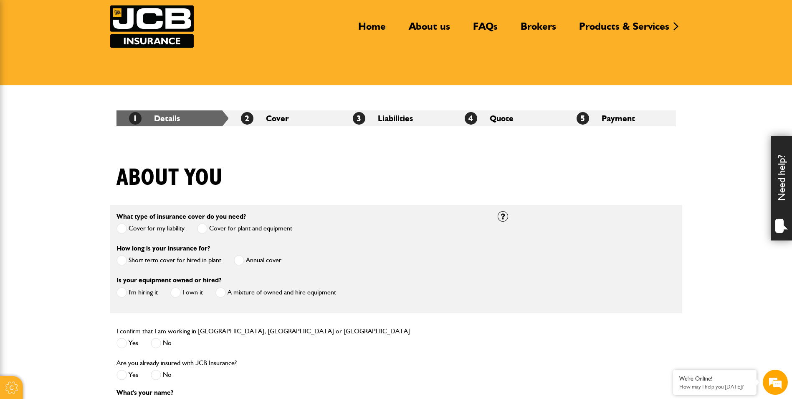
scroll to position [84, 0]
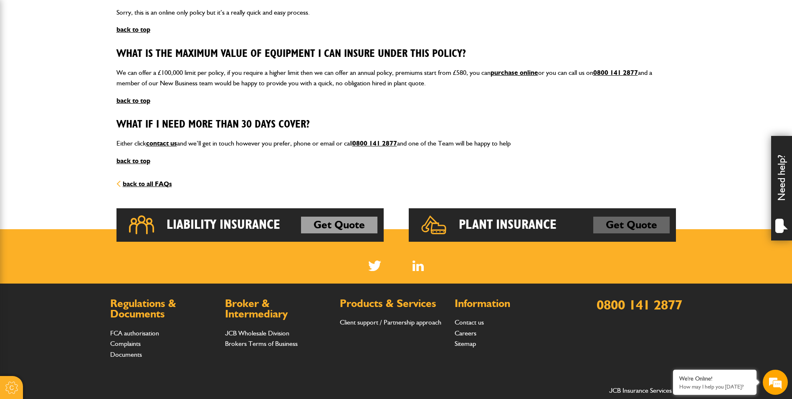
click at [603, 224] on link "Get Quote" at bounding box center [632, 224] width 76 height 17
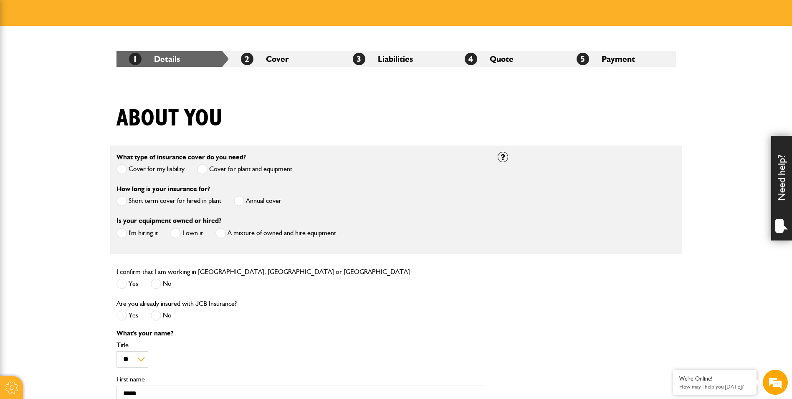
scroll to position [125, 0]
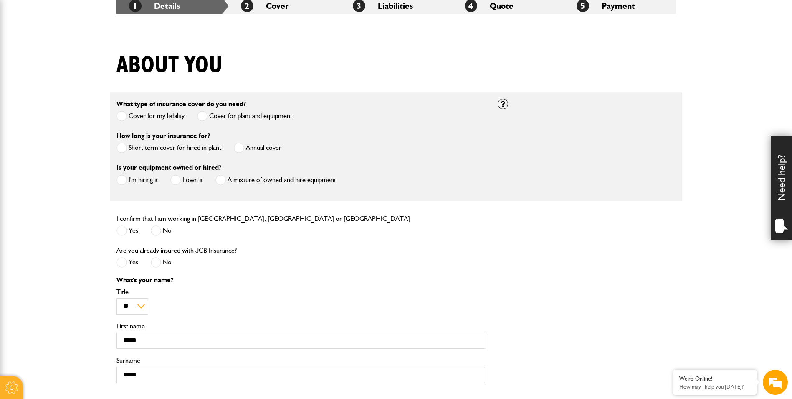
click at [157, 151] on label "Short term cover for hired in plant" at bounding box center [169, 147] width 105 height 10
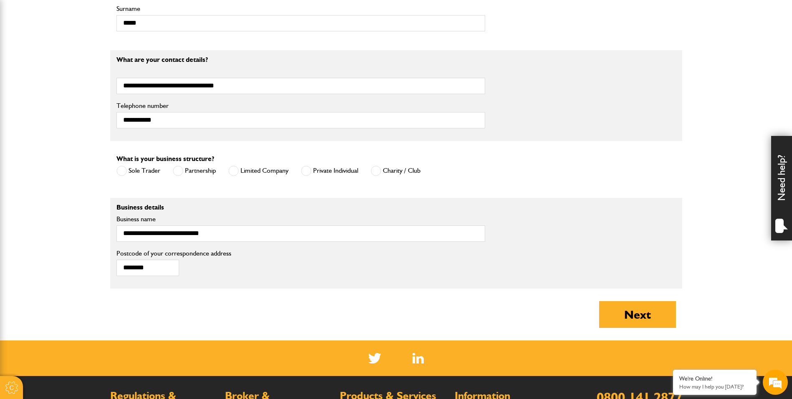
scroll to position [460, 0]
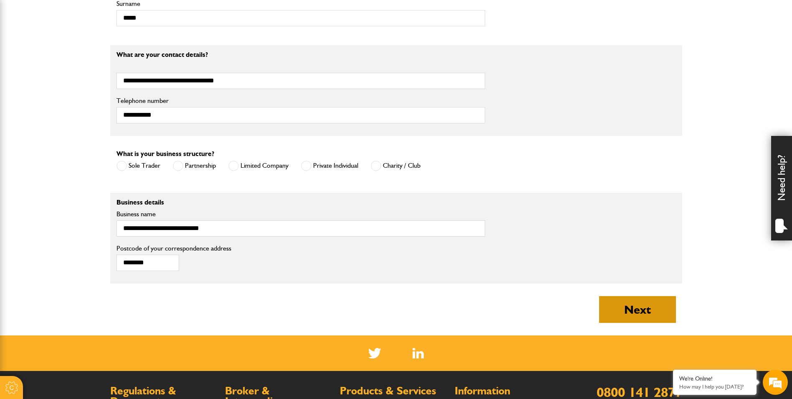
click at [637, 305] on button "Next" at bounding box center [637, 309] width 77 height 27
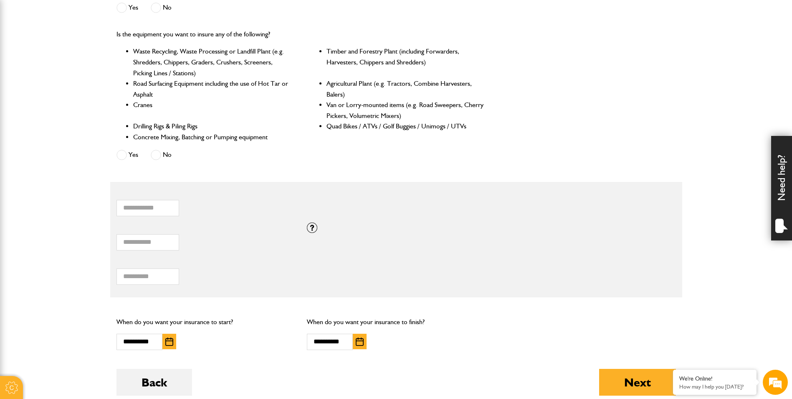
scroll to position [376, 0]
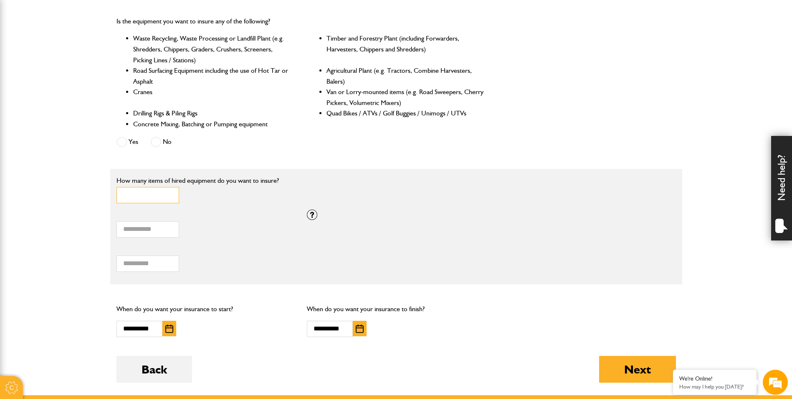
click at [156, 195] on input "*" at bounding box center [148, 195] width 63 height 16
type input "*"
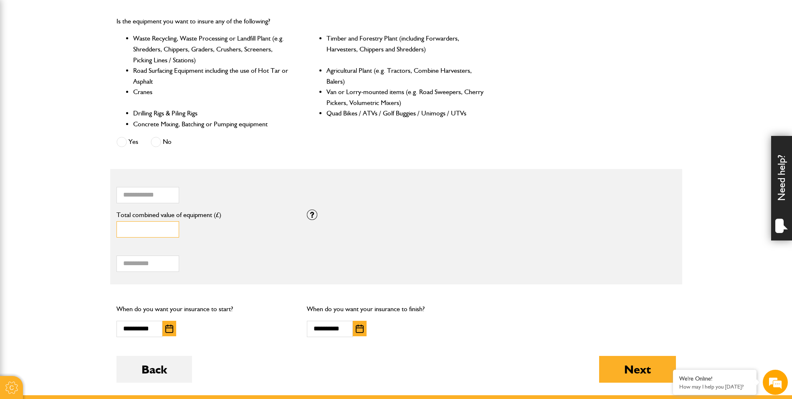
click at [145, 231] on input "*" at bounding box center [148, 229] width 63 height 16
type input "****"
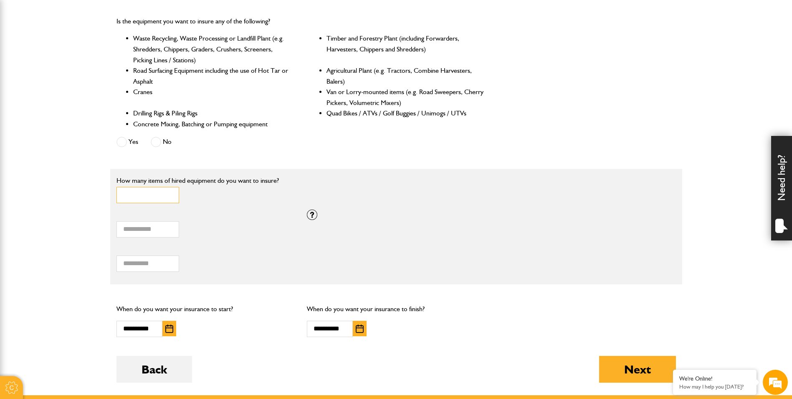
drag, startPoint x: 137, startPoint y: 192, endPoint x: 71, endPoint y: 187, distance: 66.6
click at [71, 187] on body "Cookie Options You can control which cookies we use with the form below. Please…" at bounding box center [396, 128] width 792 height 1008
type input "*"
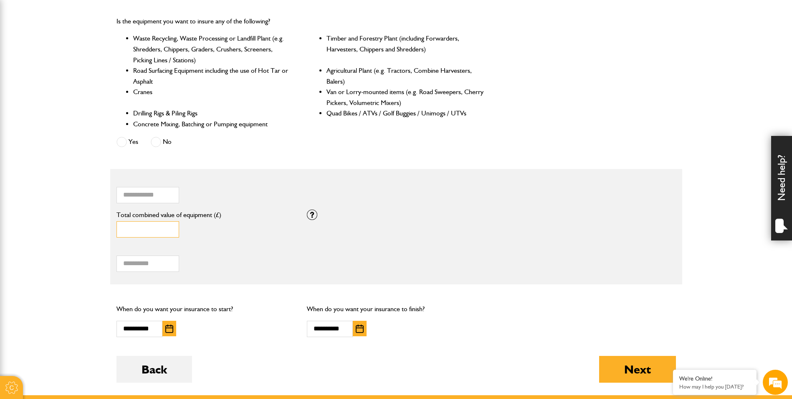
drag, startPoint x: 145, startPoint y: 228, endPoint x: 14, endPoint y: 215, distance: 132.2
click at [14, 215] on body "Cookie Options You can control which cookies we use with the form below. Please…" at bounding box center [396, 128] width 792 height 1008
type input "****"
click at [43, 235] on body "Cookie Options You can control which cookies we use with the form below. Please…" at bounding box center [396, 128] width 792 height 1008
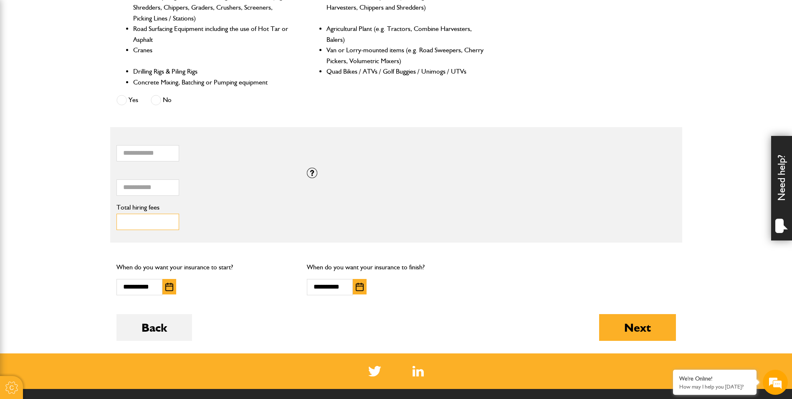
drag, startPoint x: 145, startPoint y: 219, endPoint x: 84, endPoint y: 216, distance: 61.9
click at [84, 216] on body "Cookie Options You can control which cookies we use with the form below. Please…" at bounding box center [396, 86] width 792 height 1008
type input "***"
click at [83, 218] on body "Cookie Options You can control which cookies we use with the form below. Please…" at bounding box center [396, 86] width 792 height 1008
click at [170, 284] on img "button" at bounding box center [169, 286] width 8 height 8
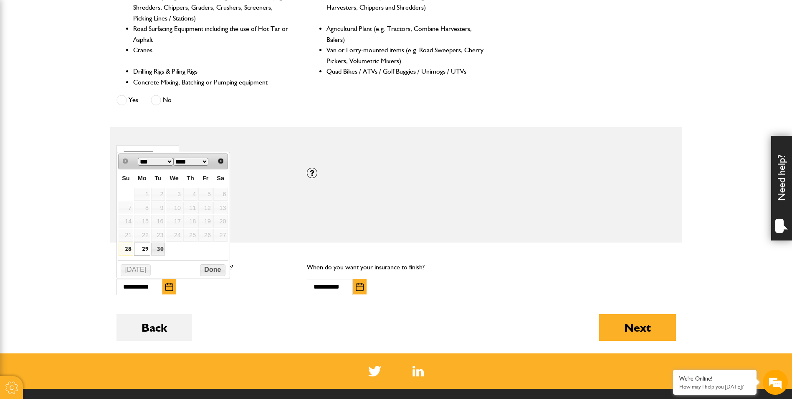
click at [243, 325] on div "Back Next" at bounding box center [397, 333] width 560 height 39
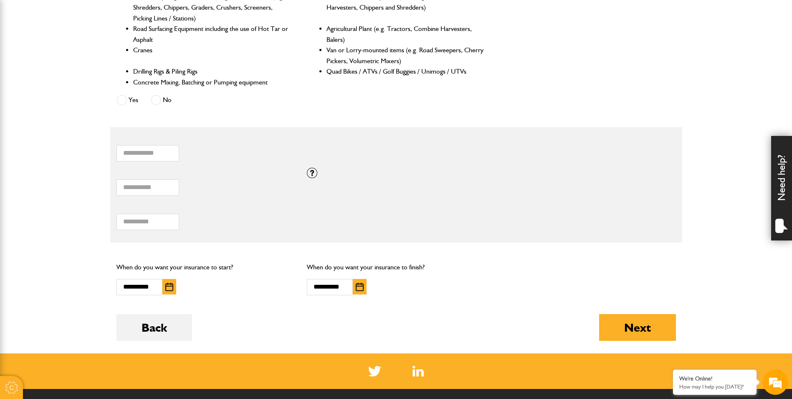
click at [169, 284] on img "button" at bounding box center [169, 286] width 8 height 8
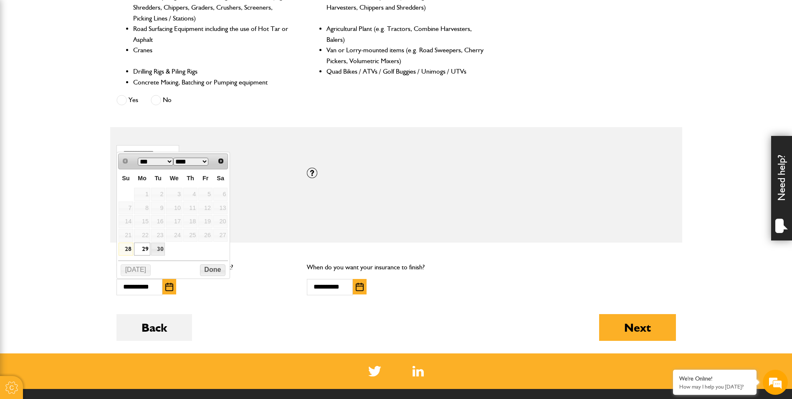
click at [144, 247] on link "29" at bounding box center [142, 248] width 16 height 13
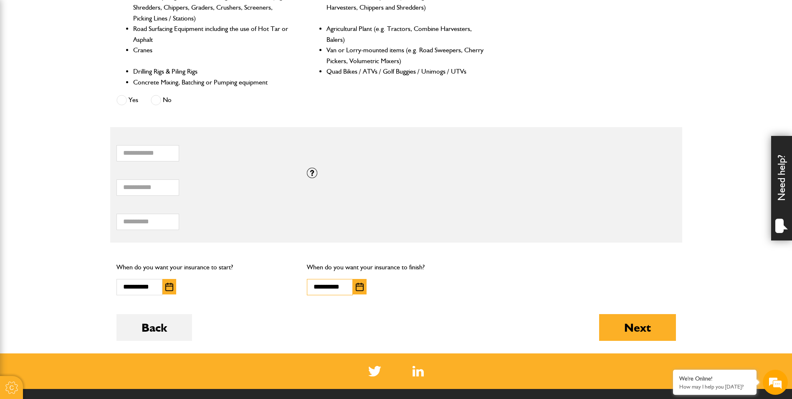
click at [352, 284] on input "**********" at bounding box center [330, 287] width 46 height 16
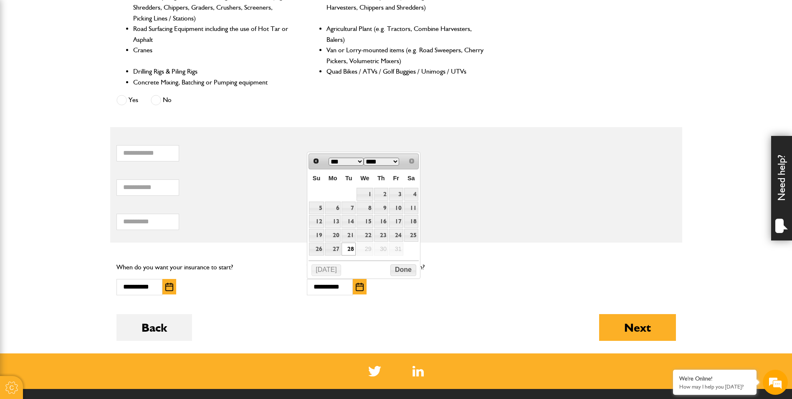
click at [365, 287] on button "button" at bounding box center [360, 286] width 14 height 15
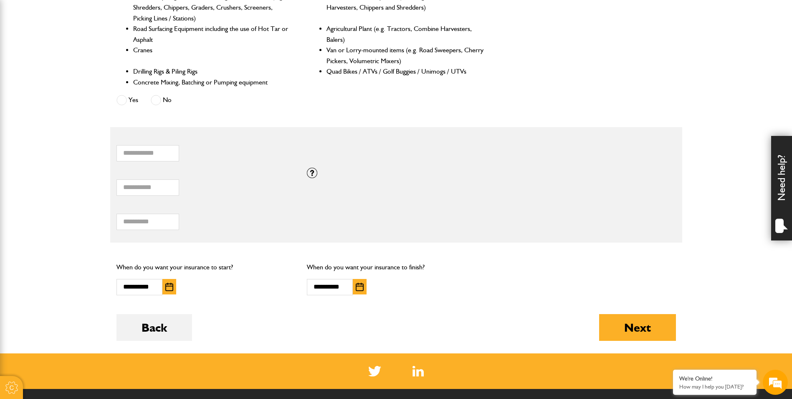
click at [358, 286] on img "button" at bounding box center [360, 286] width 8 height 8
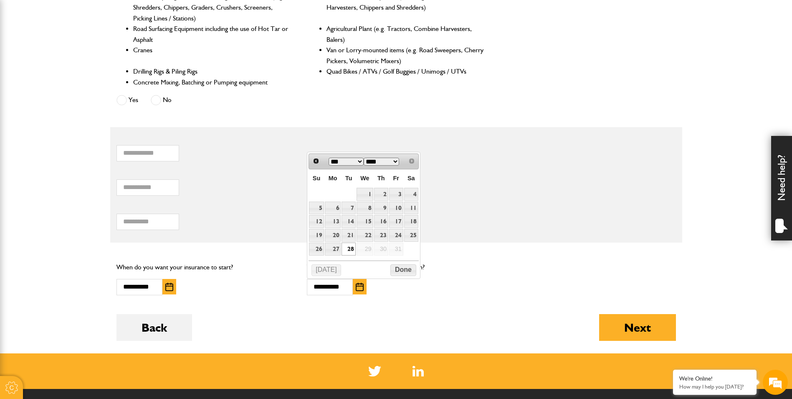
click at [410, 160] on div "Prev Next *** *** ****" at bounding box center [364, 160] width 110 height 15
drag, startPoint x: 412, startPoint y: 161, endPoint x: 402, endPoint y: 163, distance: 10.3
click at [411, 161] on div "Prev Next *** *** ****" at bounding box center [364, 160] width 110 height 15
click at [356, 161] on select "*** ***" at bounding box center [347, 161] width 36 height 8
click at [291, 226] on div "*** Total hiring fees Please enter a minimum value of 25 for total hiring fees." at bounding box center [206, 217] width 178 height 26
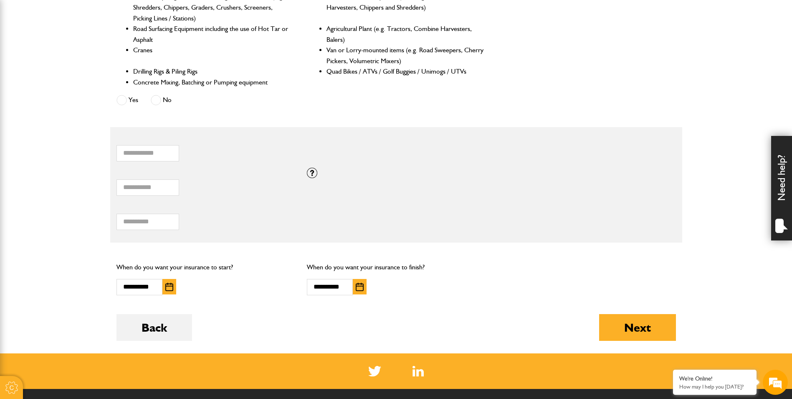
click at [361, 282] on button "button" at bounding box center [360, 286] width 14 height 15
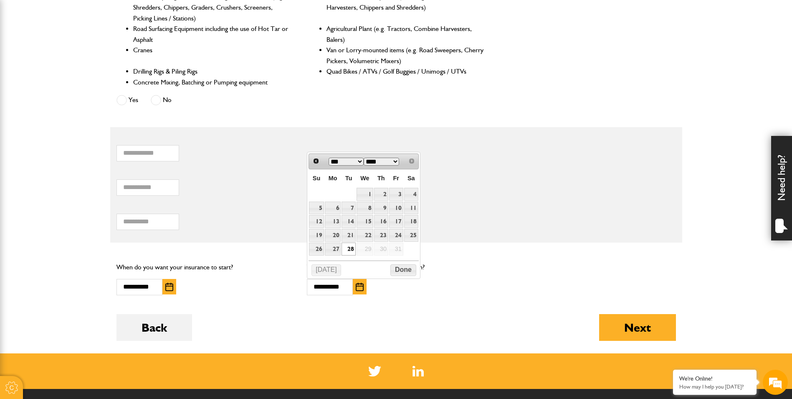
click at [351, 246] on link "28" at bounding box center [349, 248] width 14 height 13
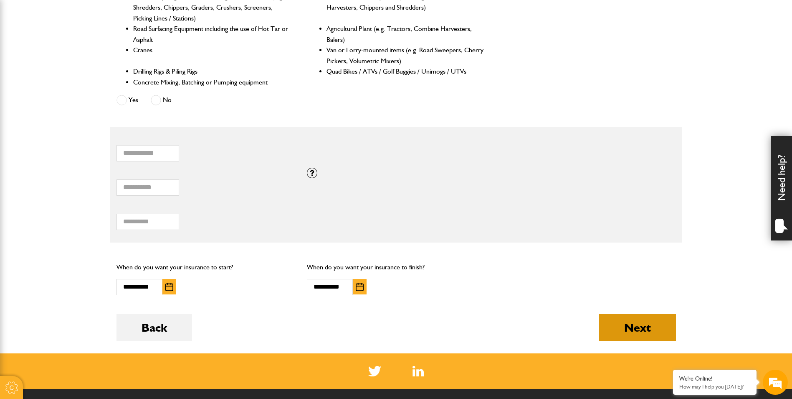
click at [625, 325] on button "Next" at bounding box center [637, 327] width 77 height 27
type input "*"
click at [618, 335] on button "Next" at bounding box center [637, 327] width 77 height 27
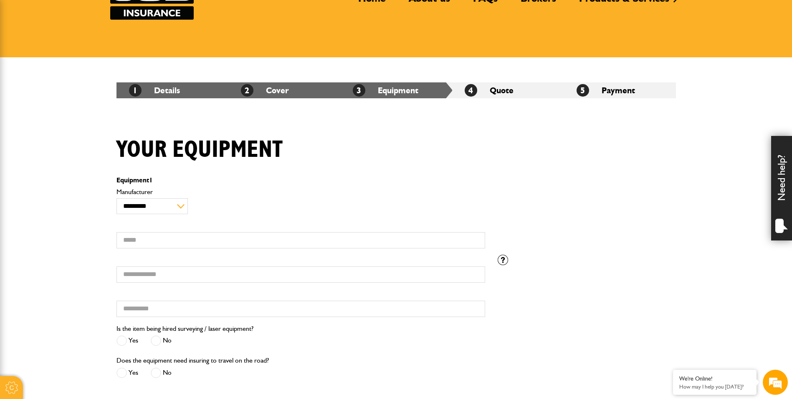
scroll to position [84, 0]
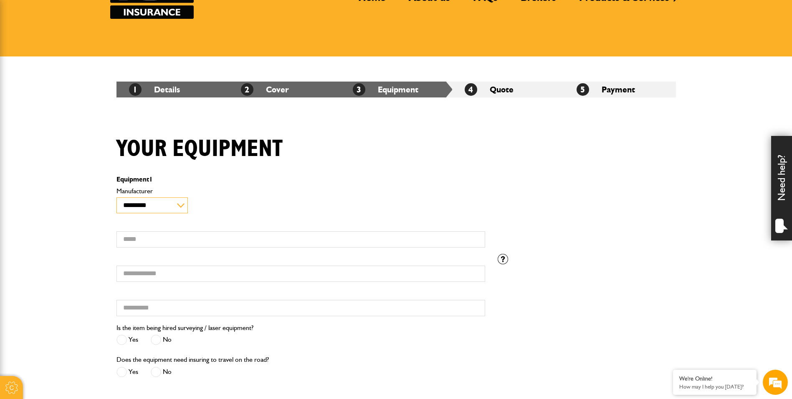
click at [141, 204] on select "**********" at bounding box center [152, 205] width 71 height 16
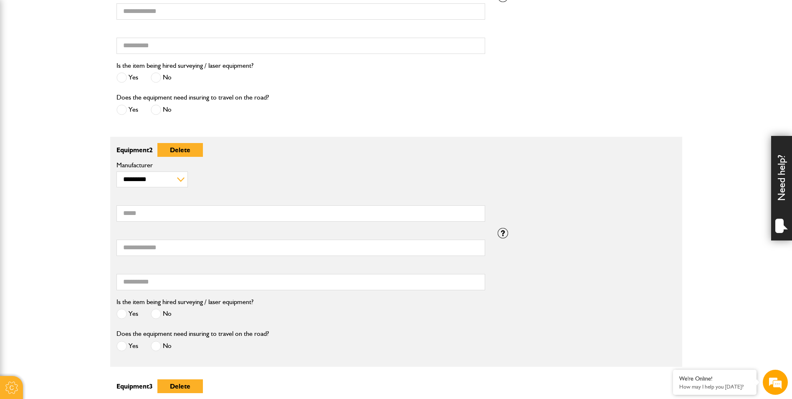
scroll to position [376, 0]
